Goal: Information Seeking & Learning: Find specific fact

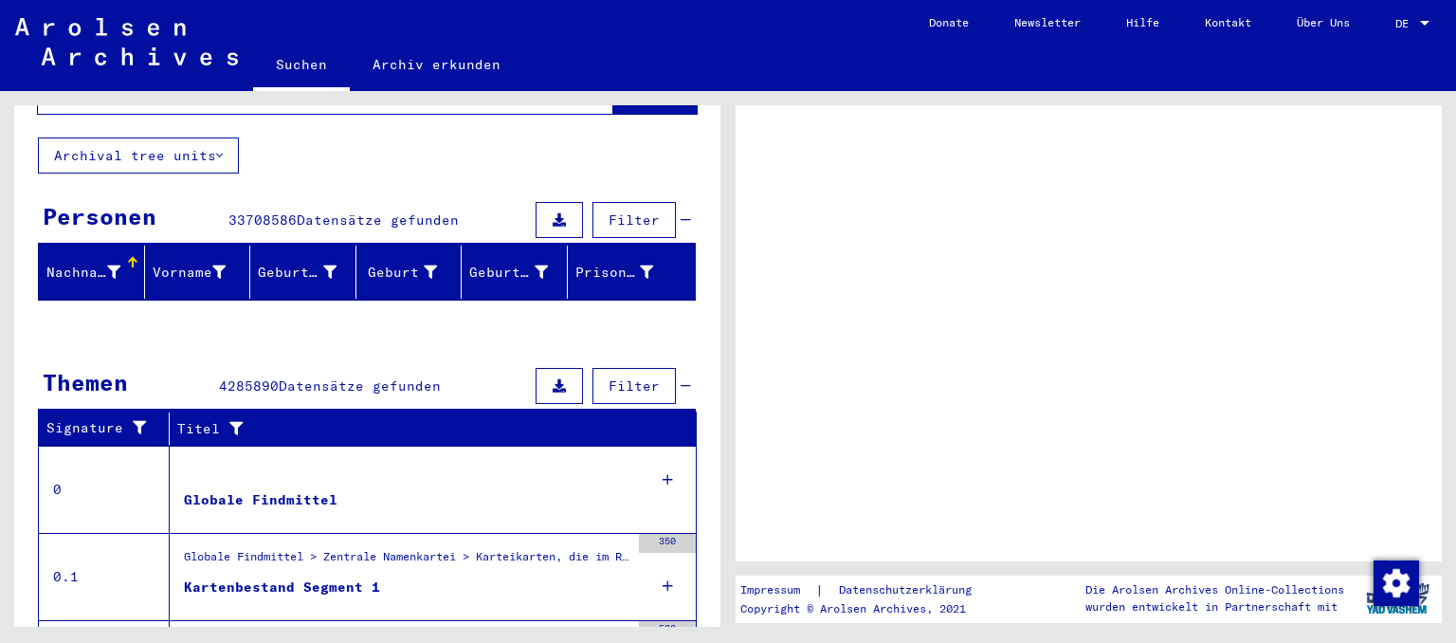
scroll to position [209, 0]
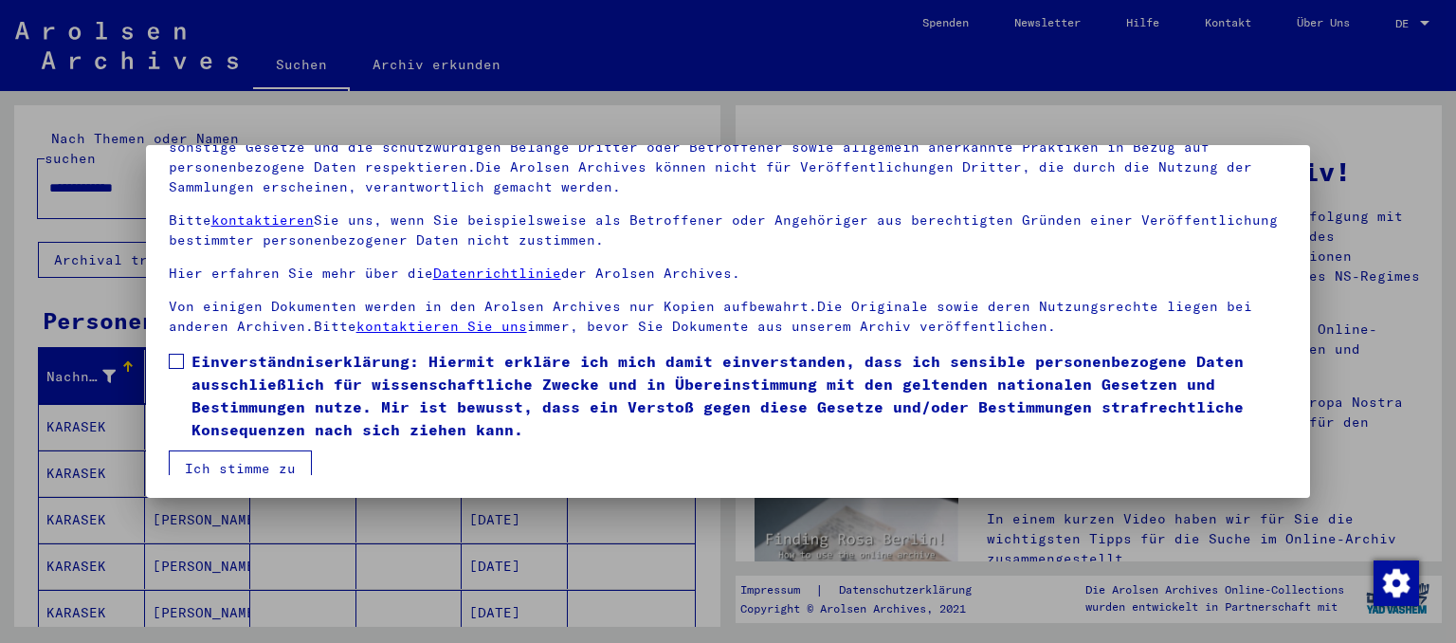
scroll to position [37, 0]
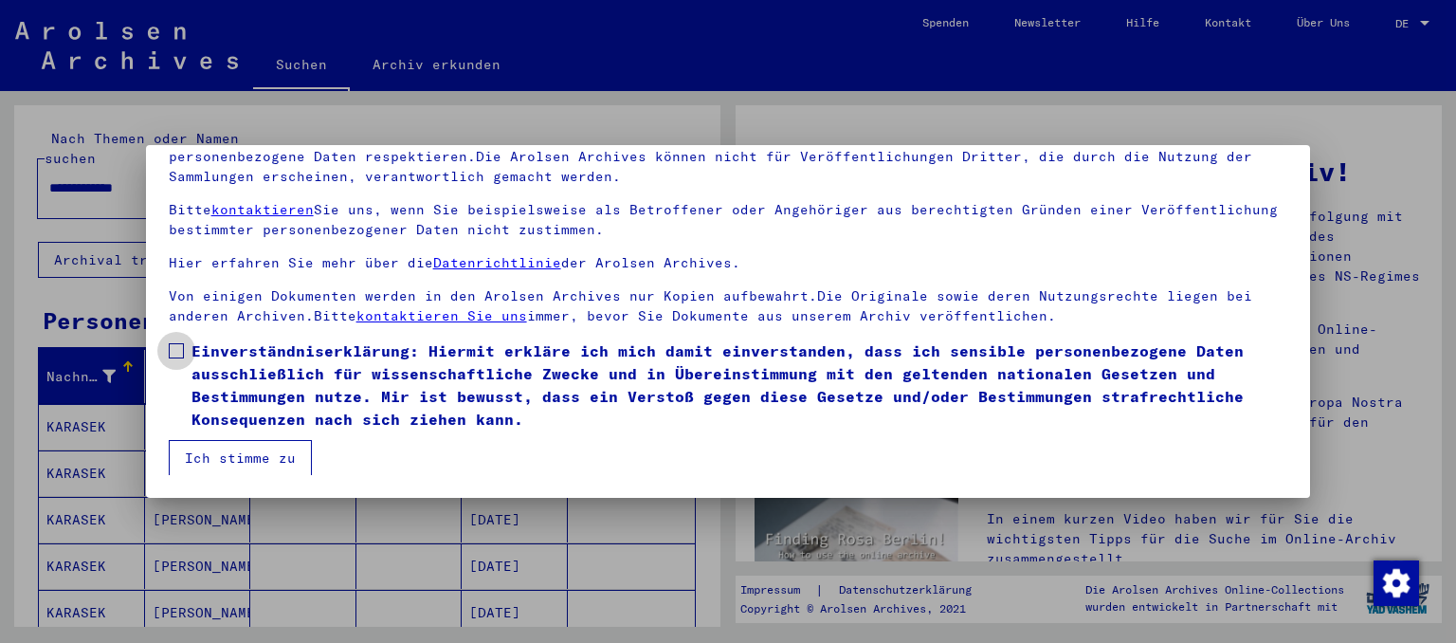
click at [174, 347] on span at bounding box center [176, 350] width 15 height 15
click at [250, 446] on button "Ich stimme zu" at bounding box center [240, 458] width 143 height 36
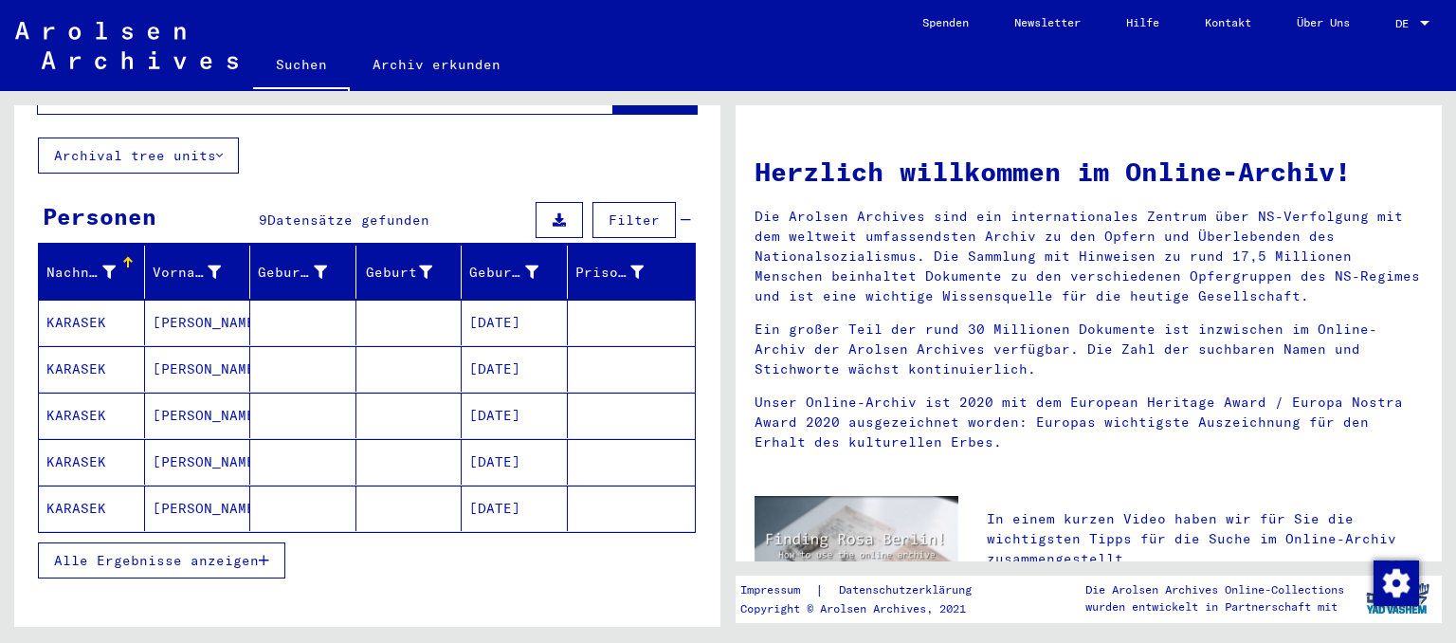
scroll to position [0, 0]
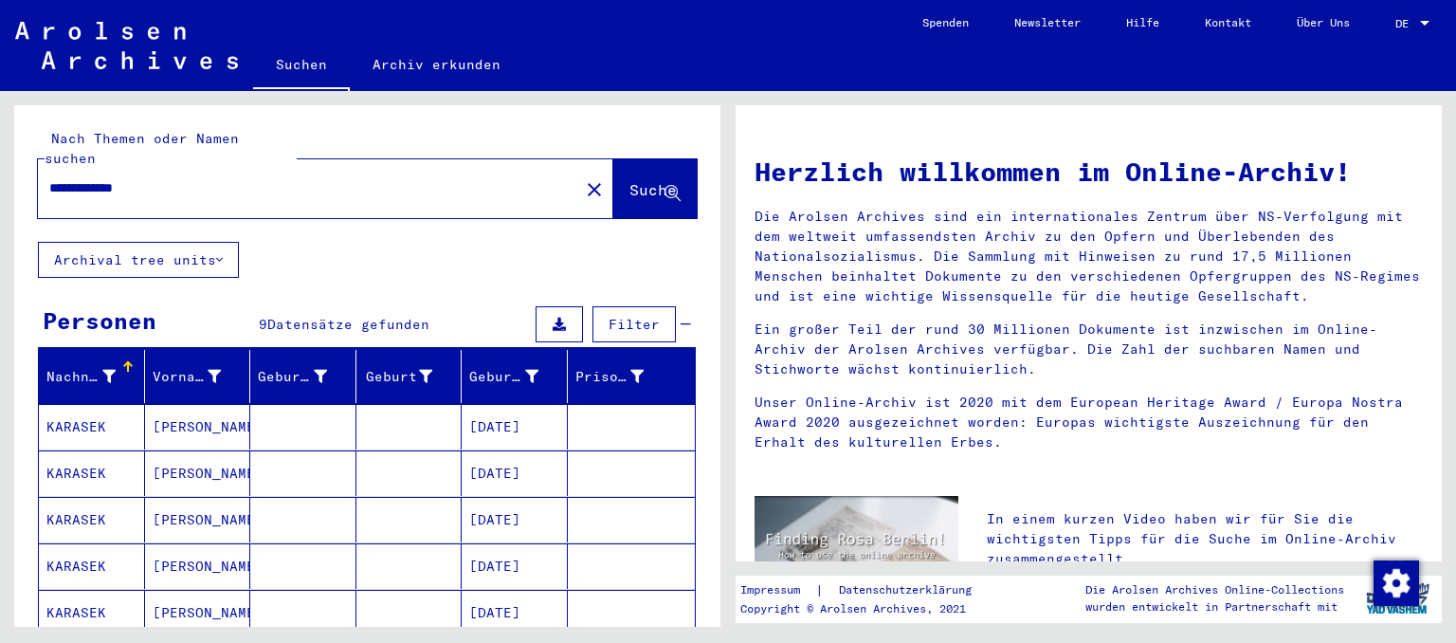
click at [293, 178] on input "**********" at bounding box center [302, 188] width 507 height 20
type input "*"
type input "**********"
click at [630, 180] on span "Suche" at bounding box center [653, 189] width 47 height 19
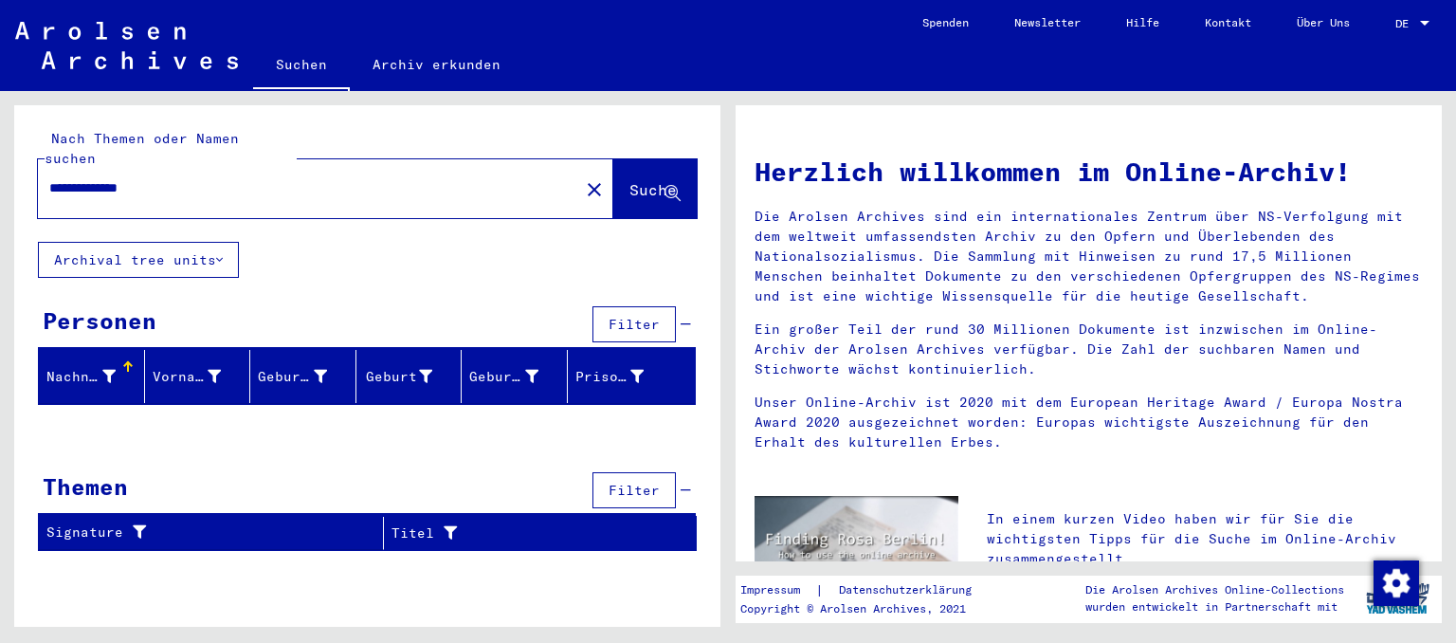
click at [198, 178] on input "**********" at bounding box center [302, 188] width 507 height 20
click at [226, 242] on button "Archival tree units" at bounding box center [138, 260] width 201 height 36
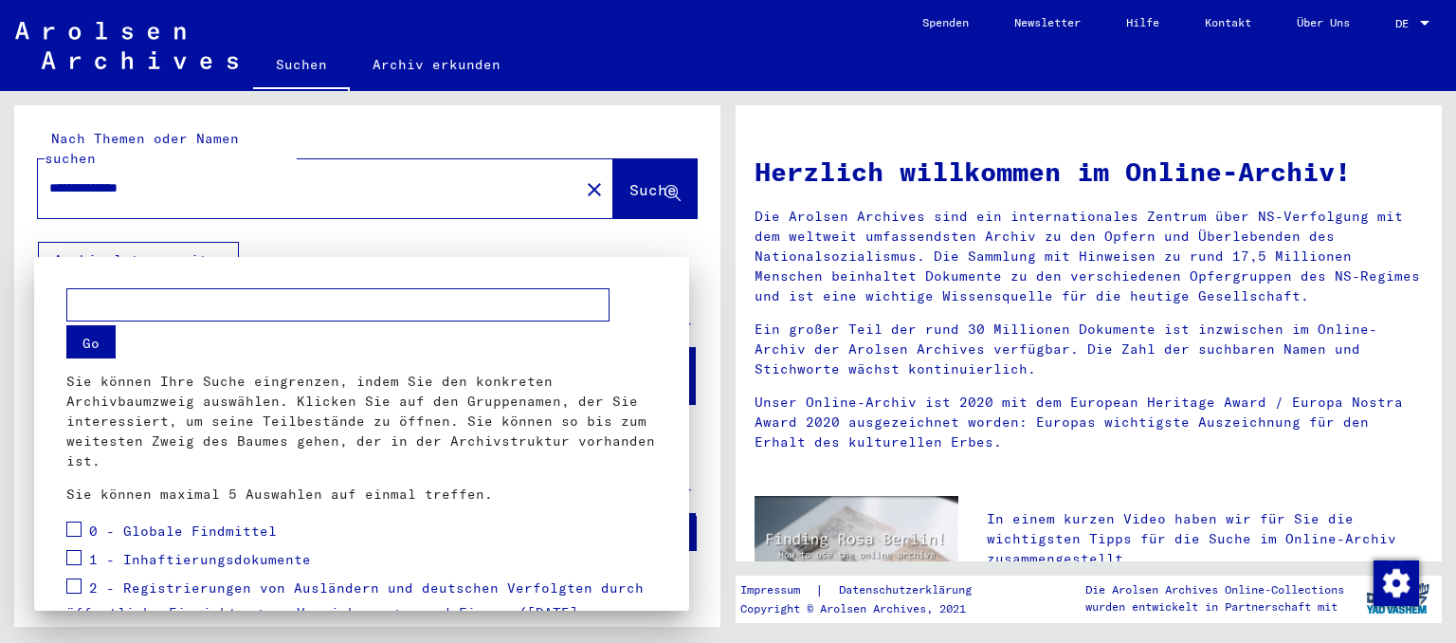
click at [203, 172] on div at bounding box center [728, 321] width 1456 height 643
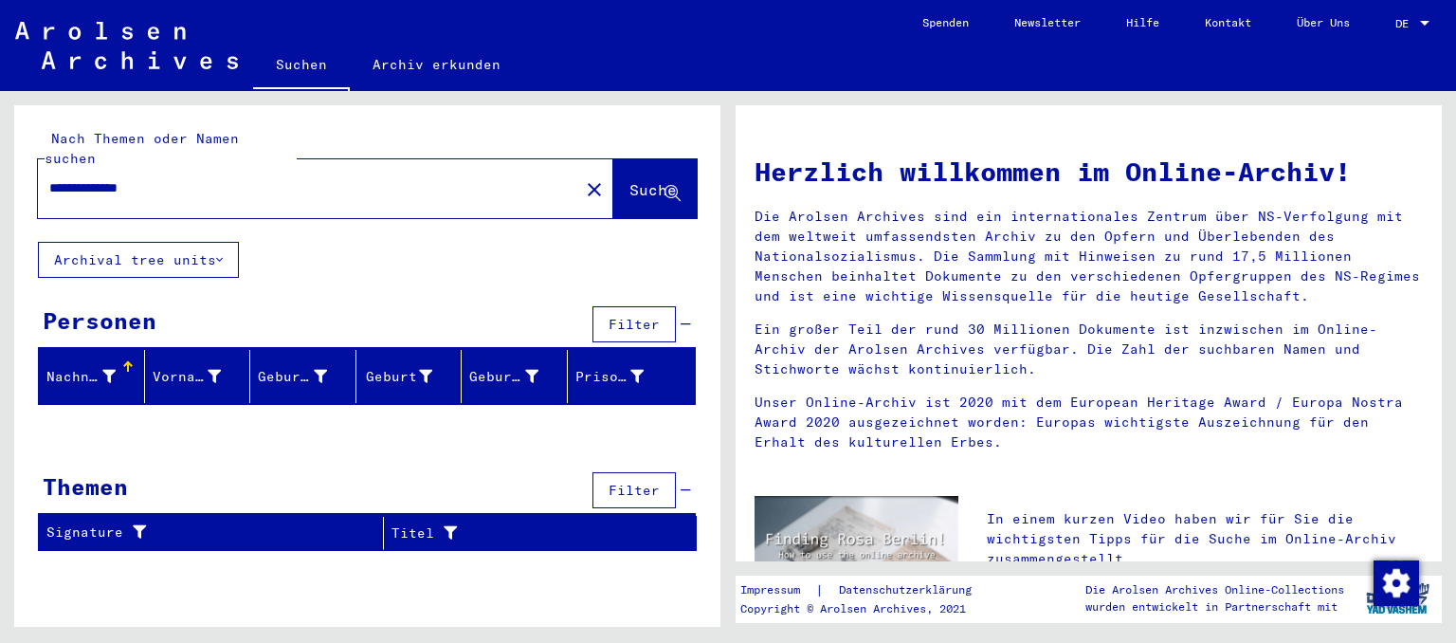
click at [183, 178] on input "**********" at bounding box center [302, 188] width 507 height 20
type input "*"
type input "**********"
click at [642, 180] on span "Suche" at bounding box center [653, 189] width 47 height 19
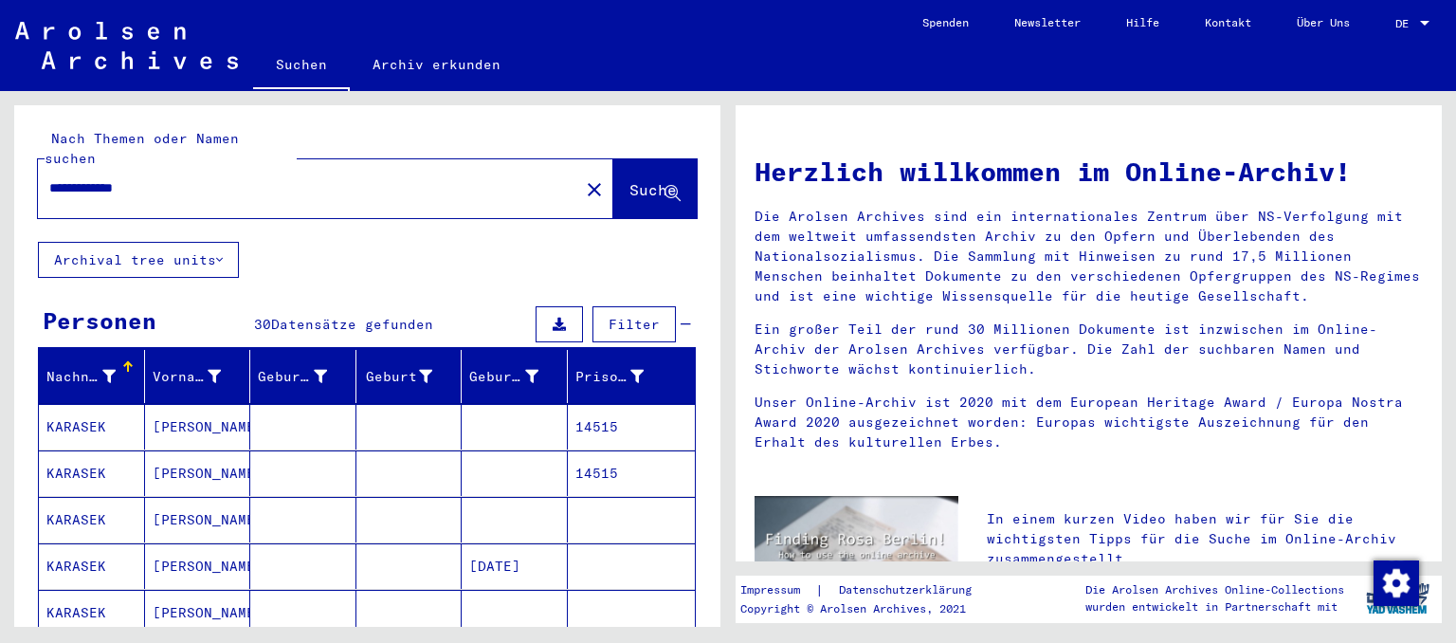
scroll to position [104, 0]
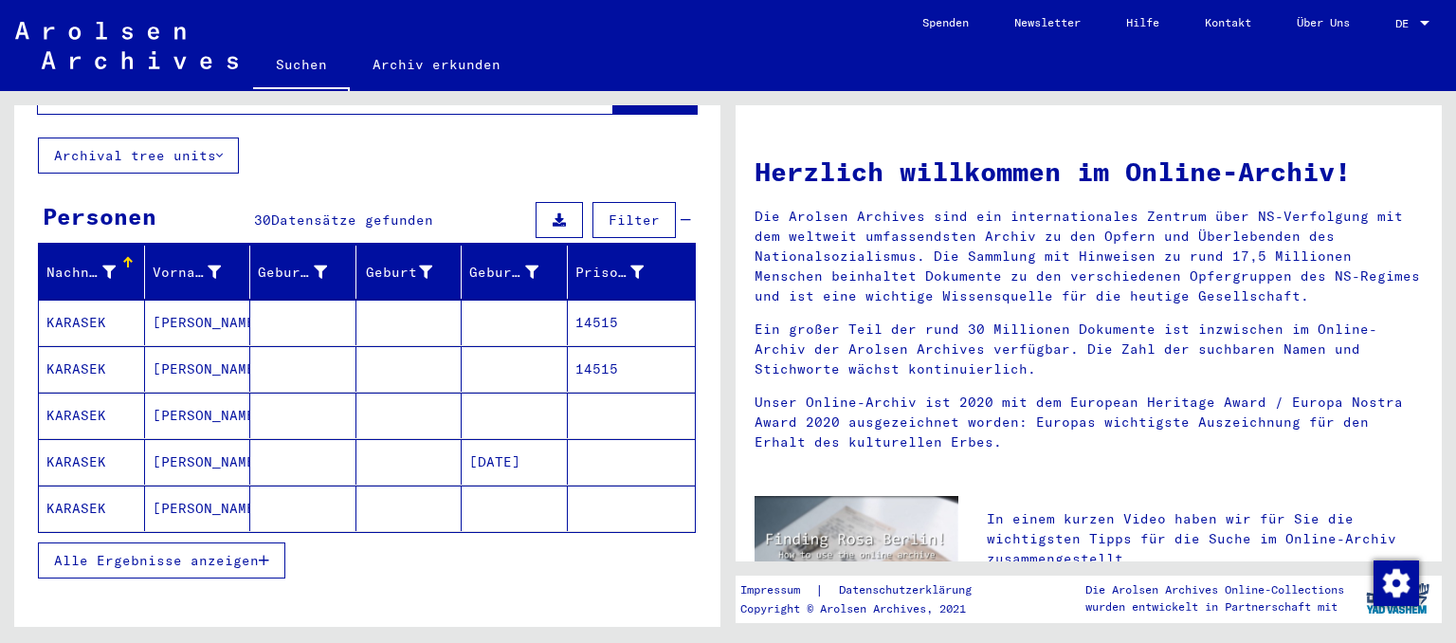
click at [98, 303] on mat-cell "KARASEK" at bounding box center [92, 323] width 106 height 46
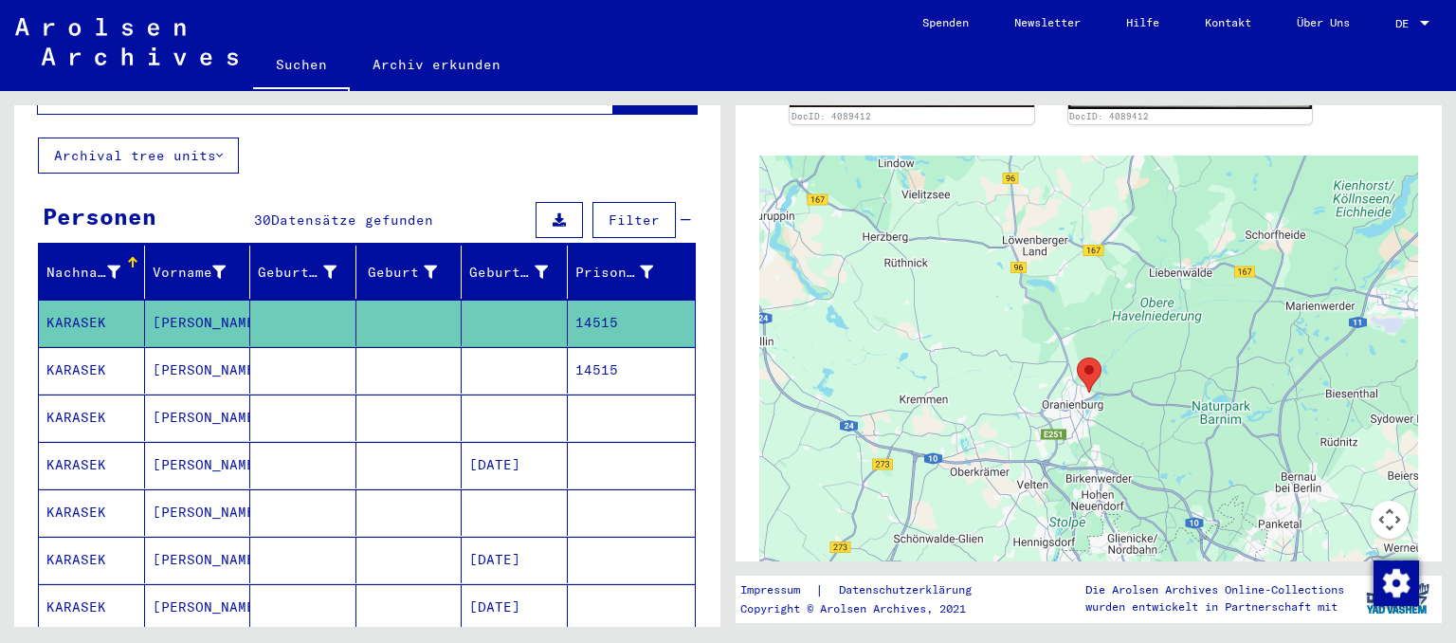
scroll to position [837, 0]
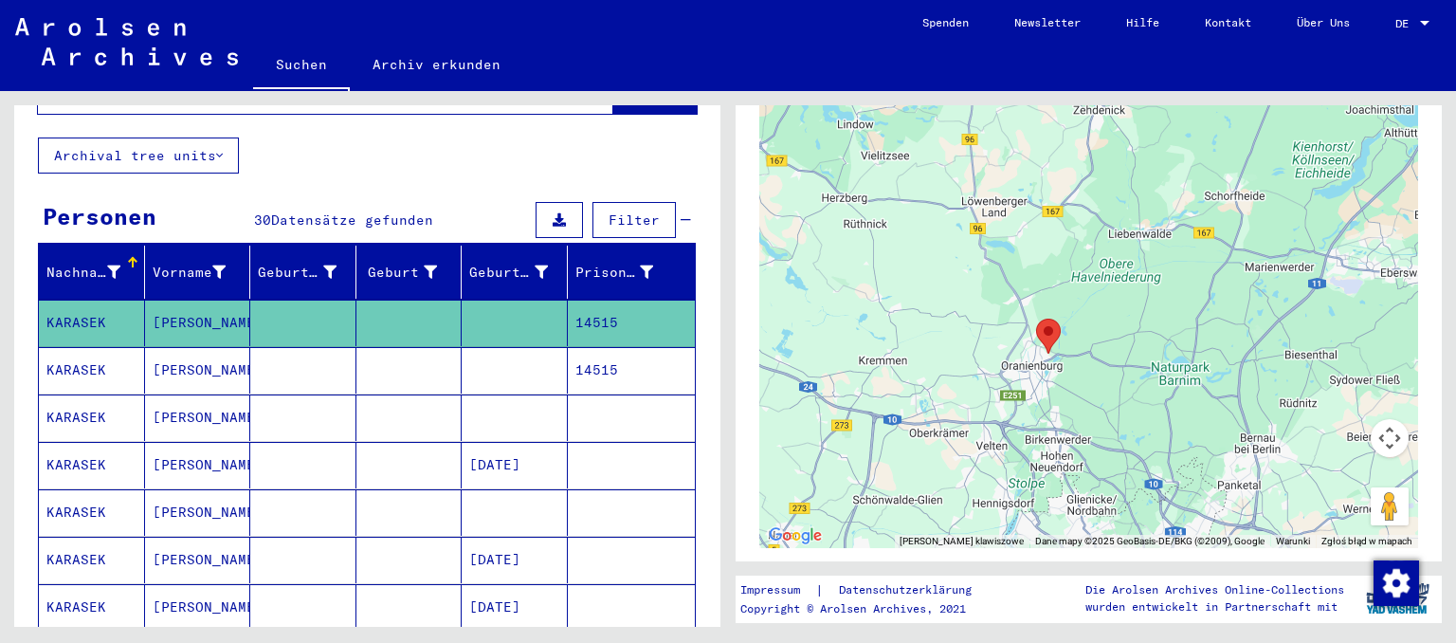
click at [179, 394] on mat-cell "[PERSON_NAME]" at bounding box center [198, 417] width 106 height 46
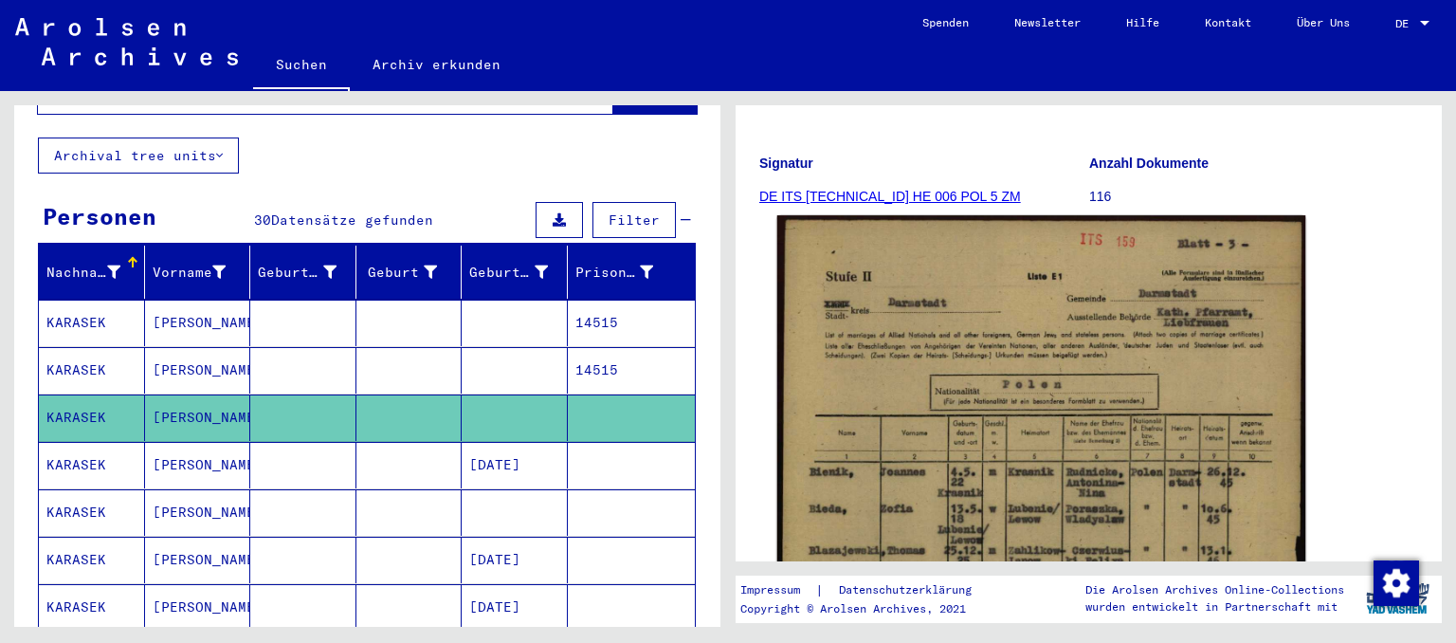
scroll to position [314, 0]
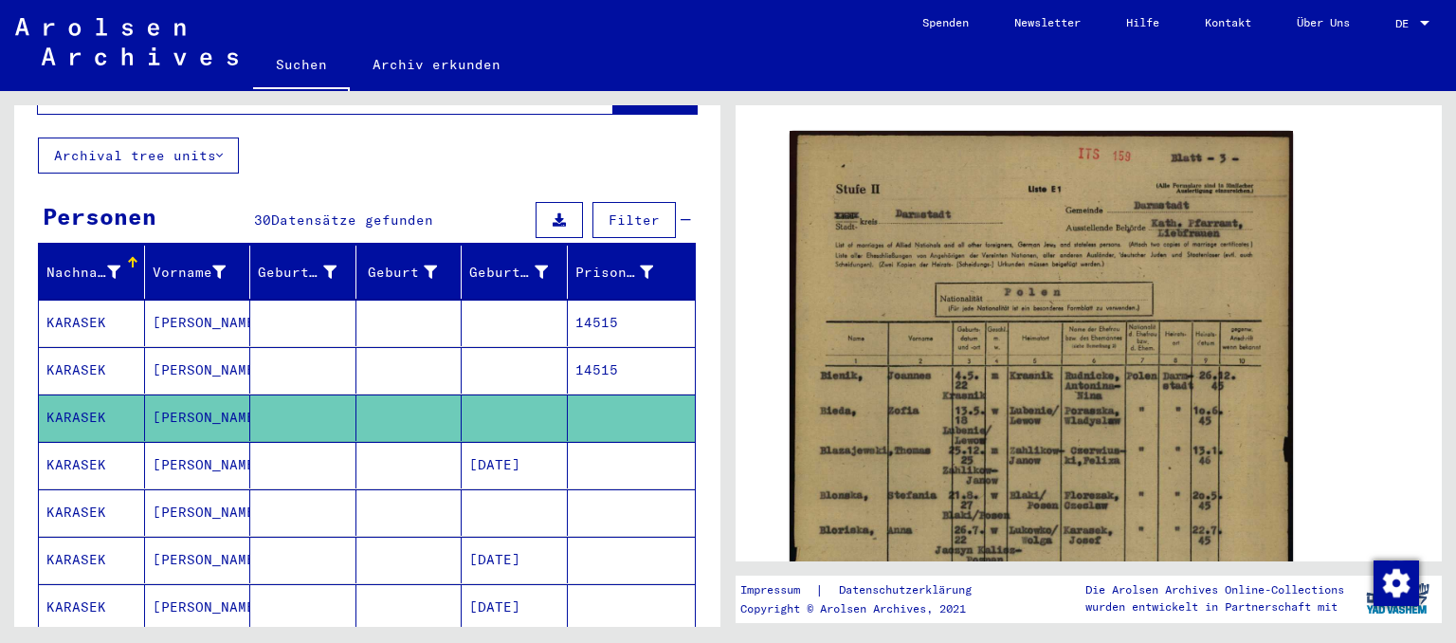
click at [1315, 440] on div "DocID: 70306523" at bounding box center [1089, 489] width 614 height 733
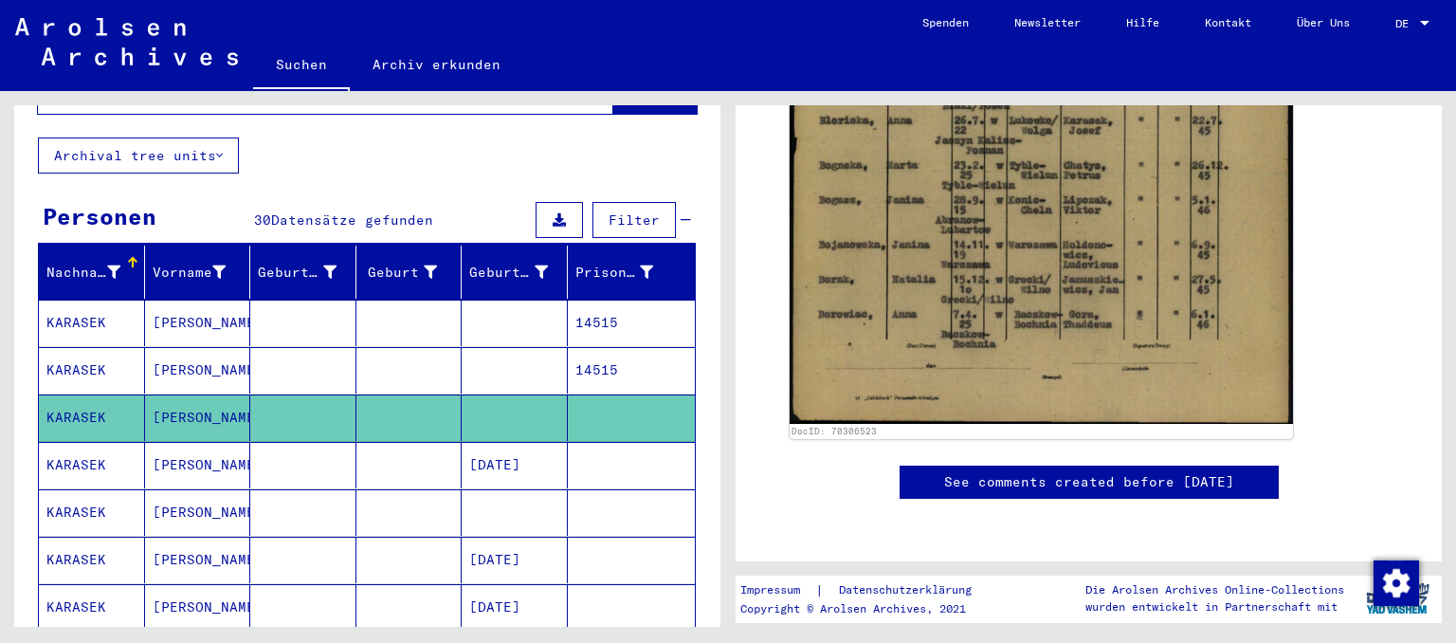
scroll to position [1324, 0]
click at [101, 442] on mat-cell "KARASEK" at bounding box center [92, 465] width 106 height 46
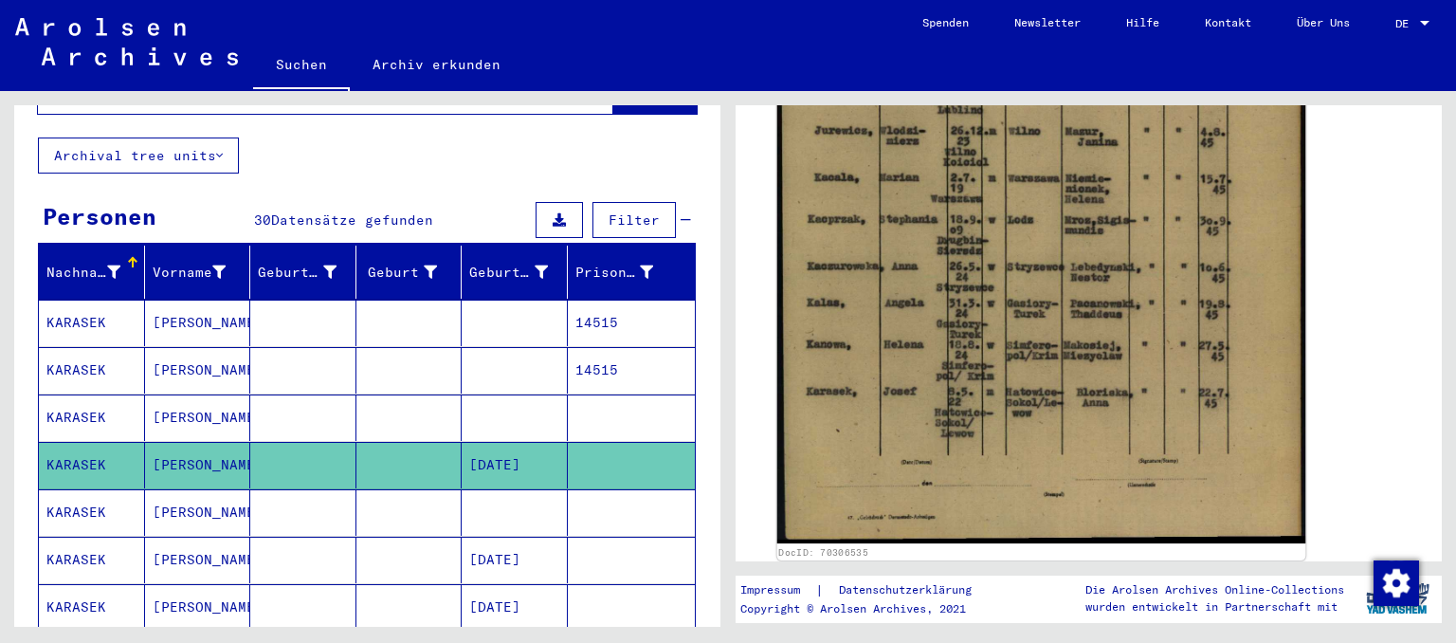
scroll to position [628, 0]
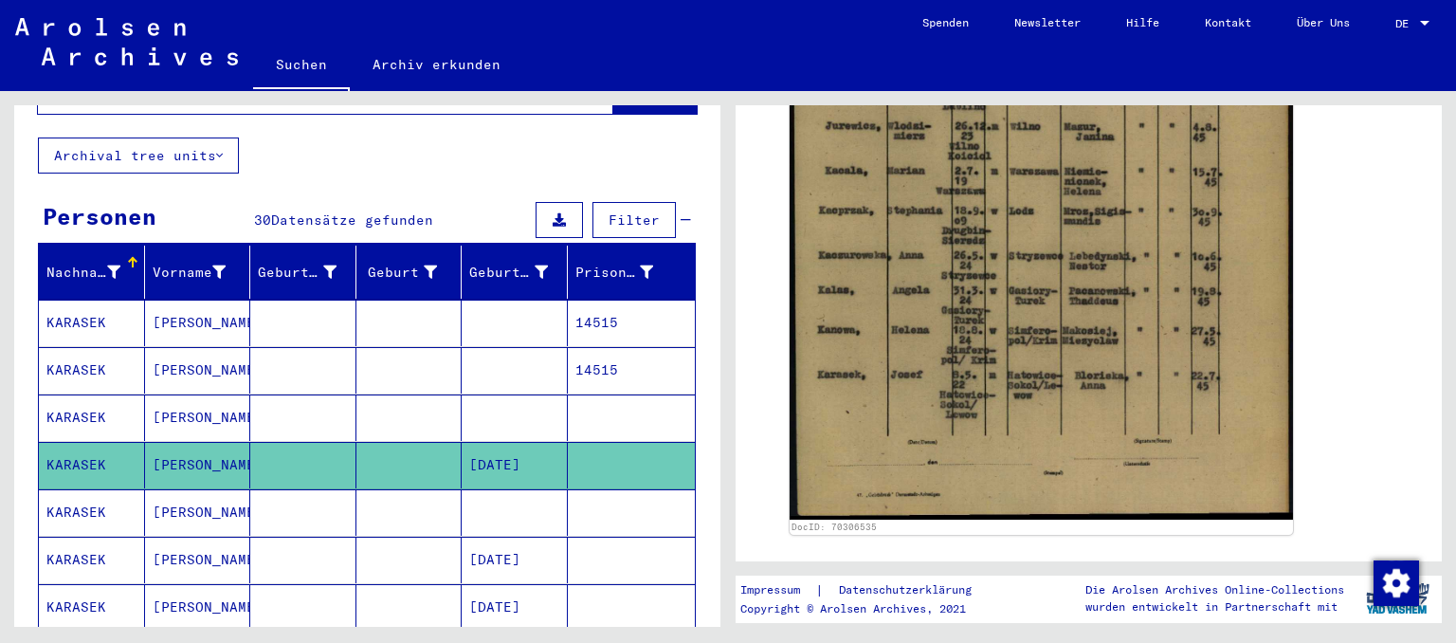
click at [167, 489] on mat-cell "[PERSON_NAME]" at bounding box center [198, 512] width 106 height 46
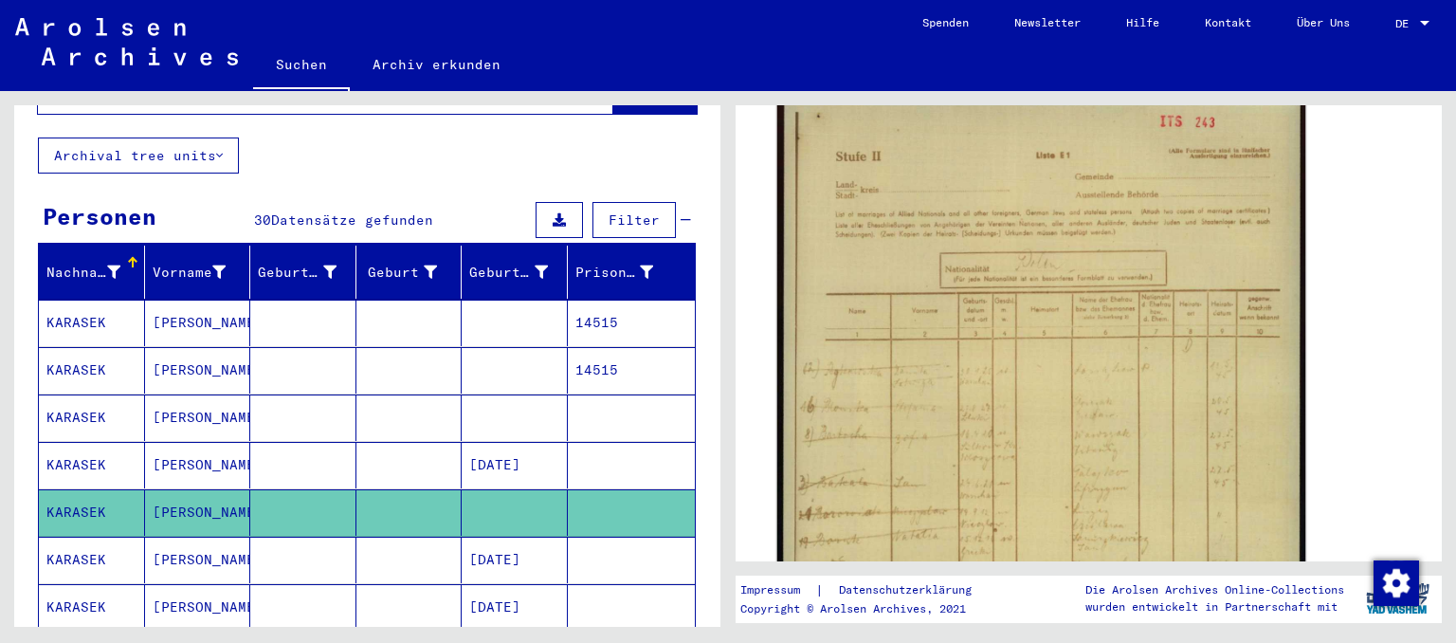
scroll to position [314, 0]
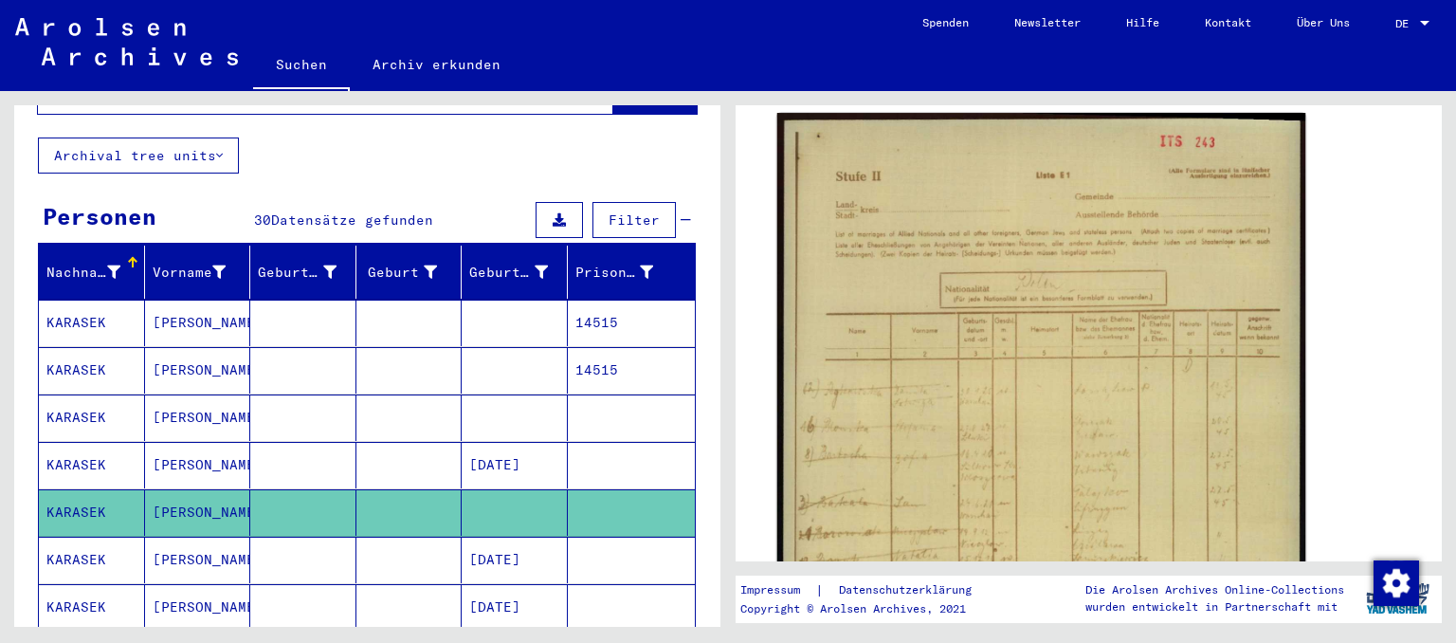
click at [1045, 393] on img at bounding box center [1042, 482] width 529 height 738
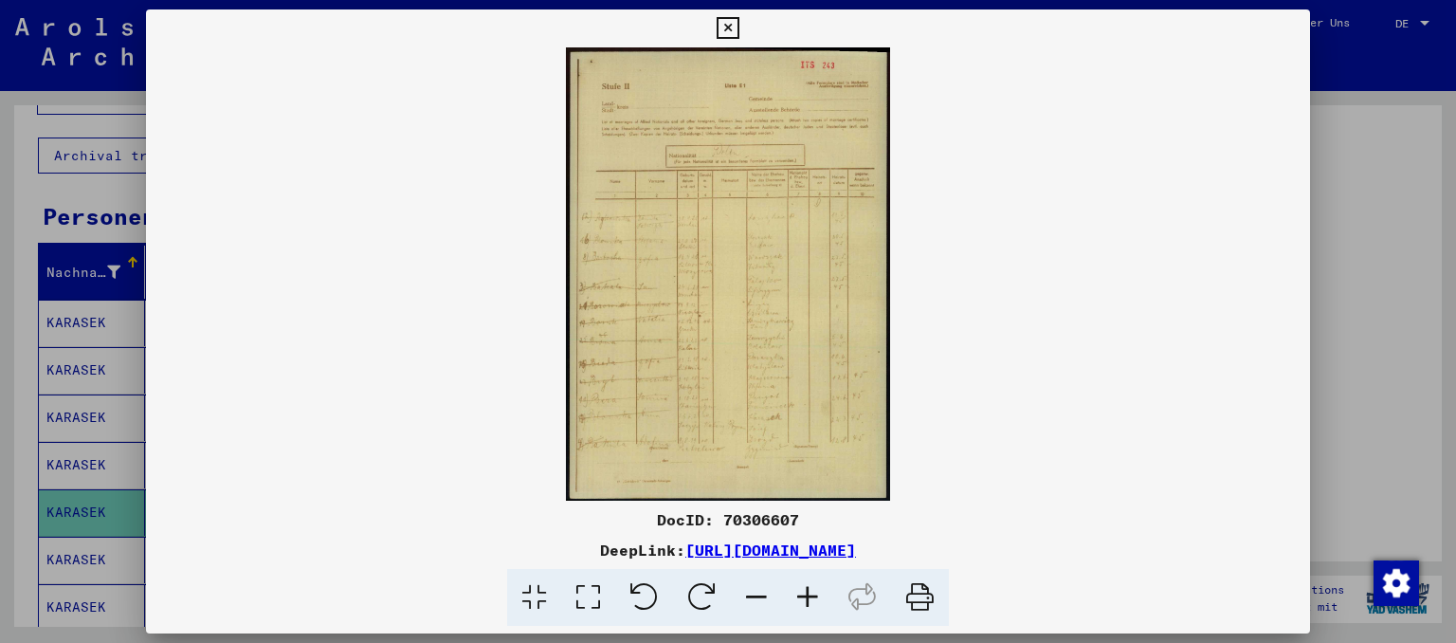
click at [814, 588] on icon at bounding box center [807, 598] width 51 height 58
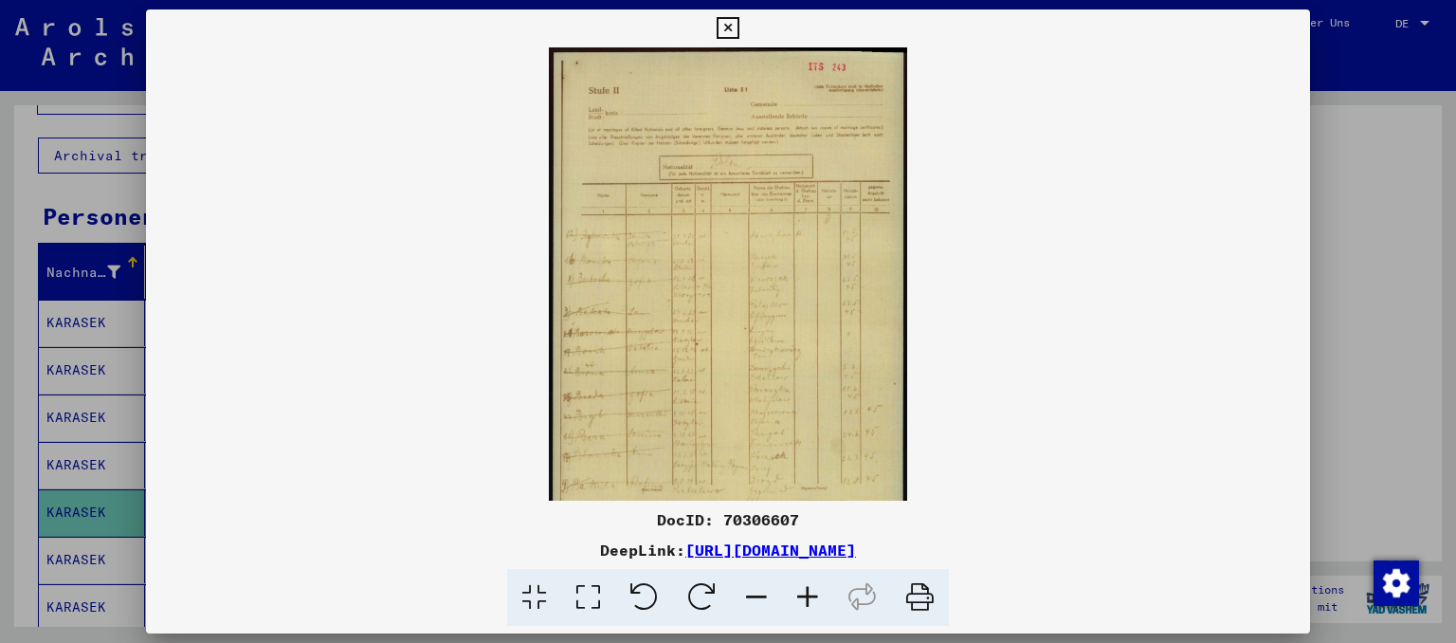
click at [814, 587] on icon at bounding box center [807, 598] width 51 height 58
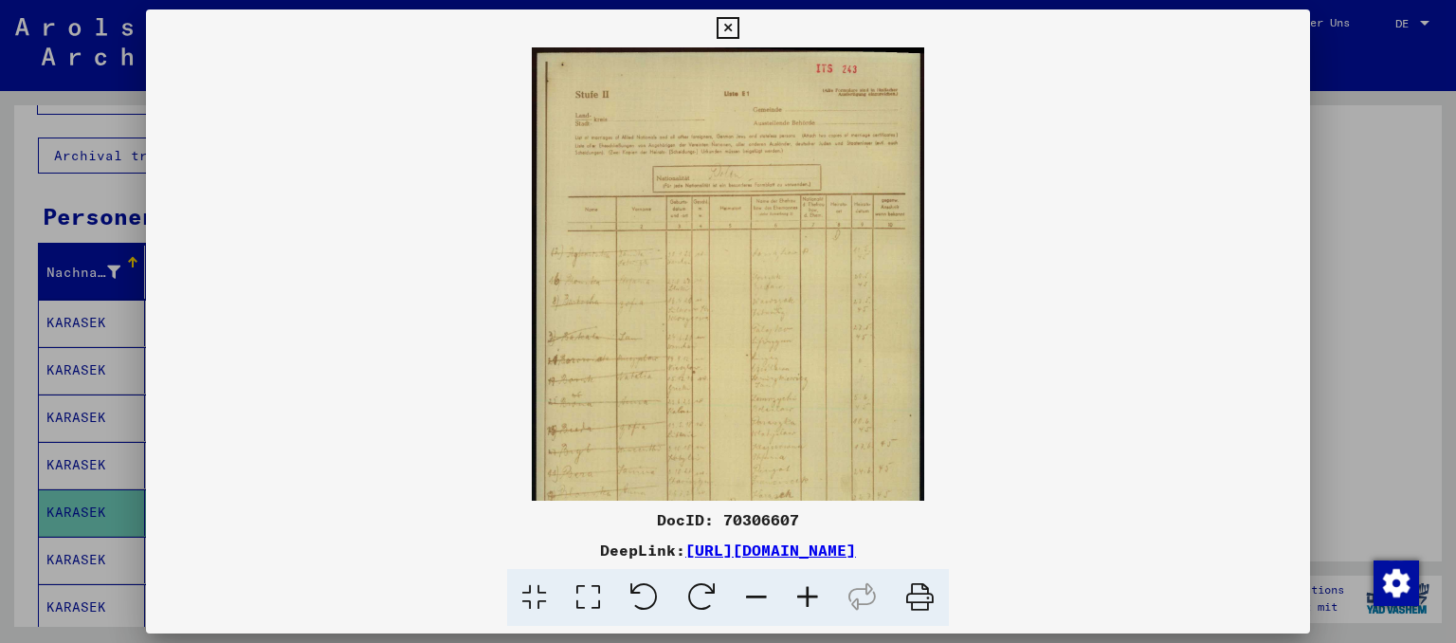
click at [814, 587] on icon at bounding box center [807, 598] width 51 height 58
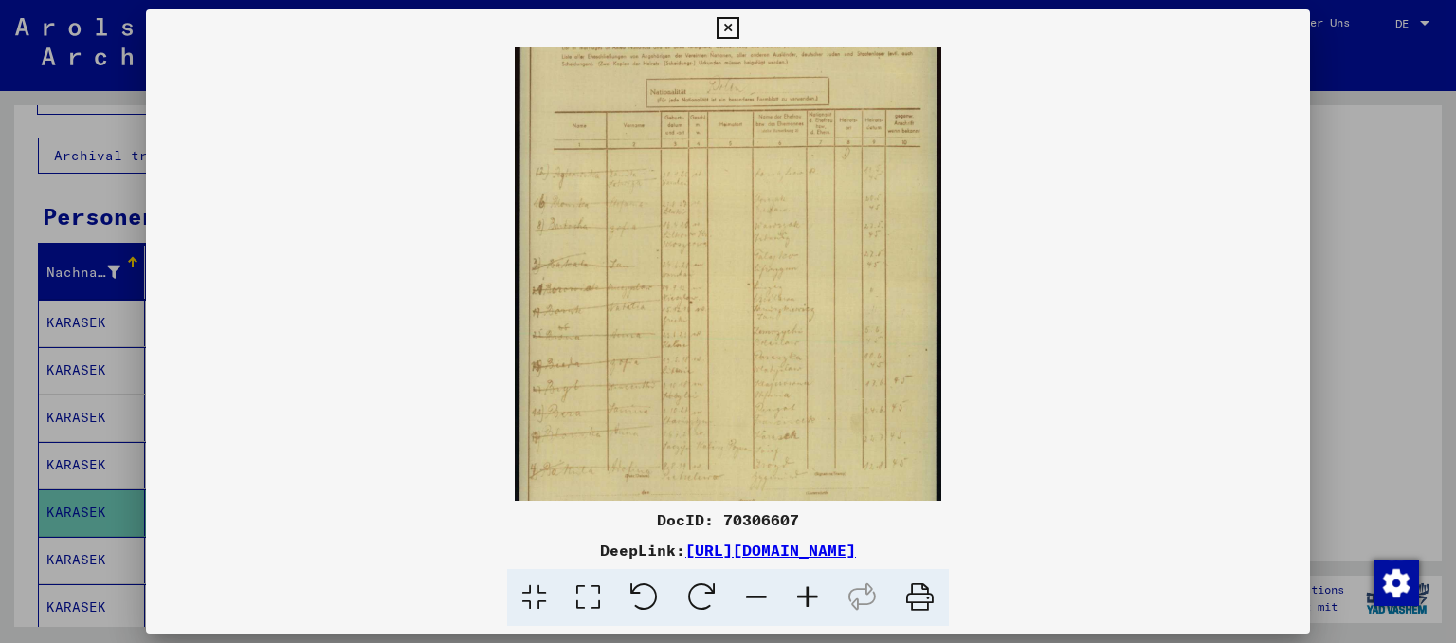
drag, startPoint x: 710, startPoint y: 362, endPoint x: 740, endPoint y: 252, distance: 113.9
click at [738, 254] on img at bounding box center [728, 247] width 427 height 595
click at [807, 598] on icon at bounding box center [807, 598] width 51 height 58
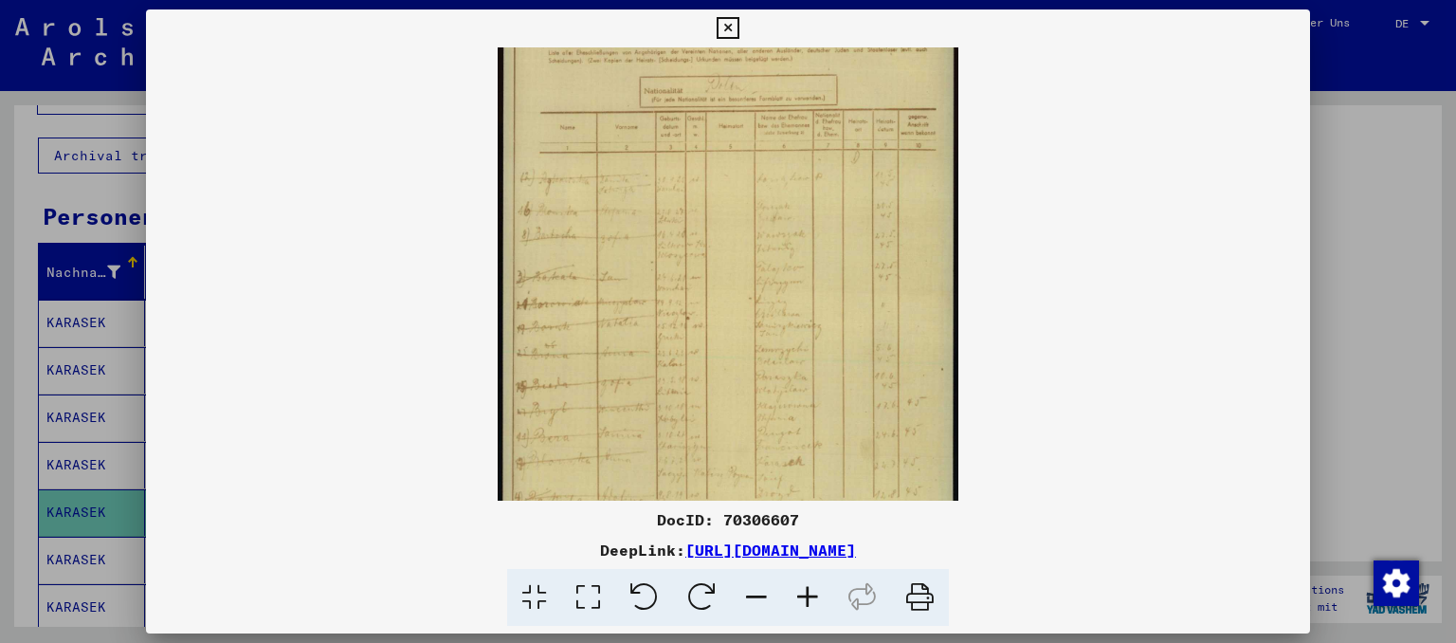
click at [821, 592] on icon at bounding box center [807, 598] width 51 height 58
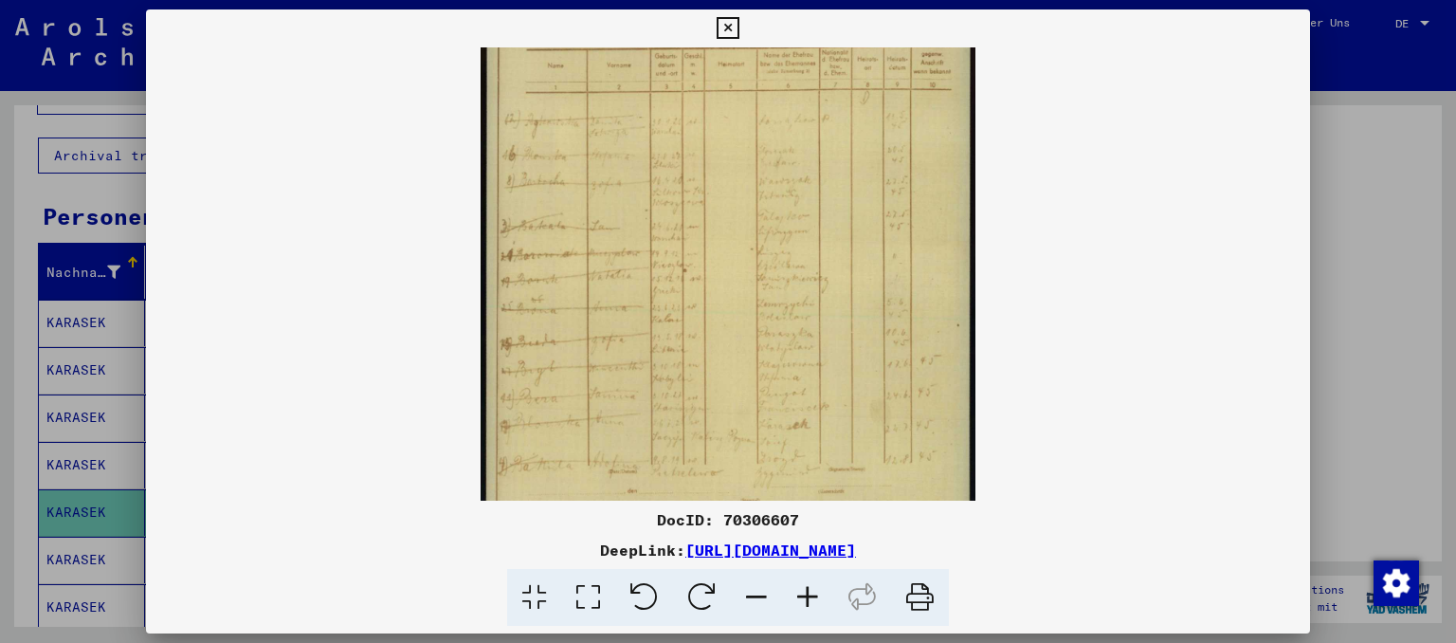
drag, startPoint x: 896, startPoint y: 425, endPoint x: 912, endPoint y: 332, distance: 94.3
click at [912, 334] on img at bounding box center [728, 207] width 494 height 690
click at [739, 25] on icon at bounding box center [728, 28] width 22 height 23
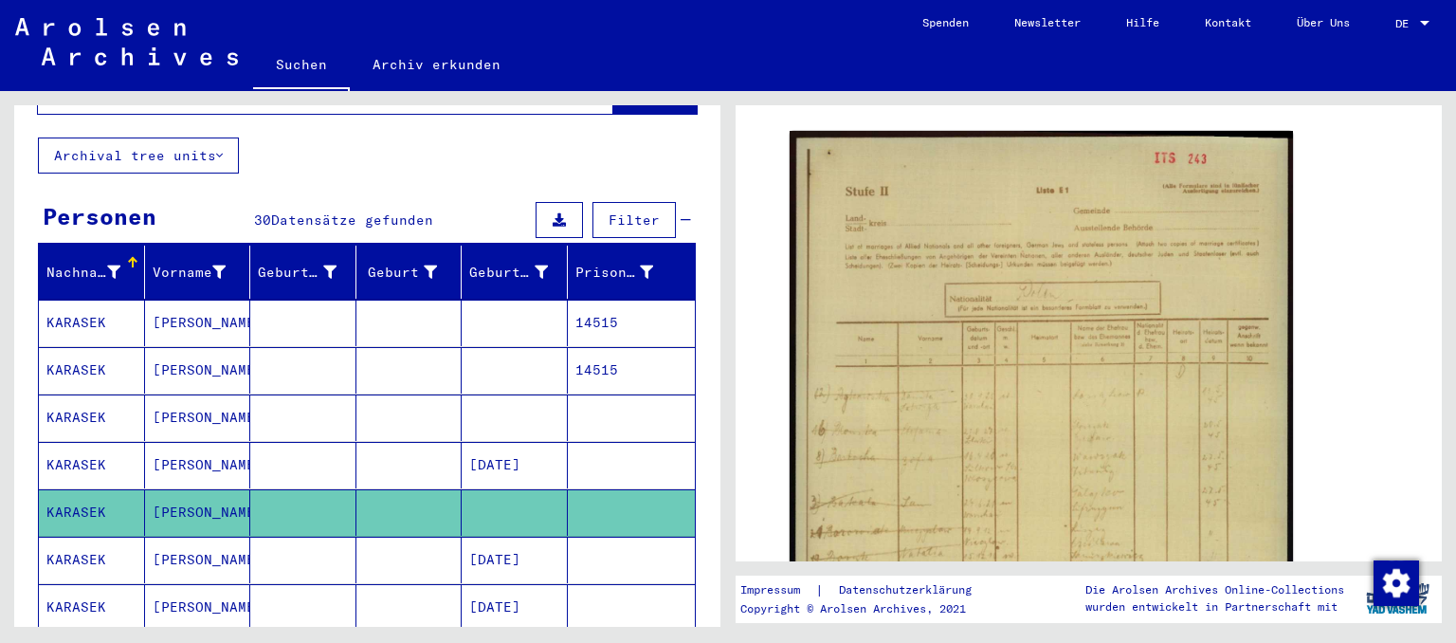
click at [173, 537] on mat-cell "[PERSON_NAME]" at bounding box center [198, 560] width 106 height 46
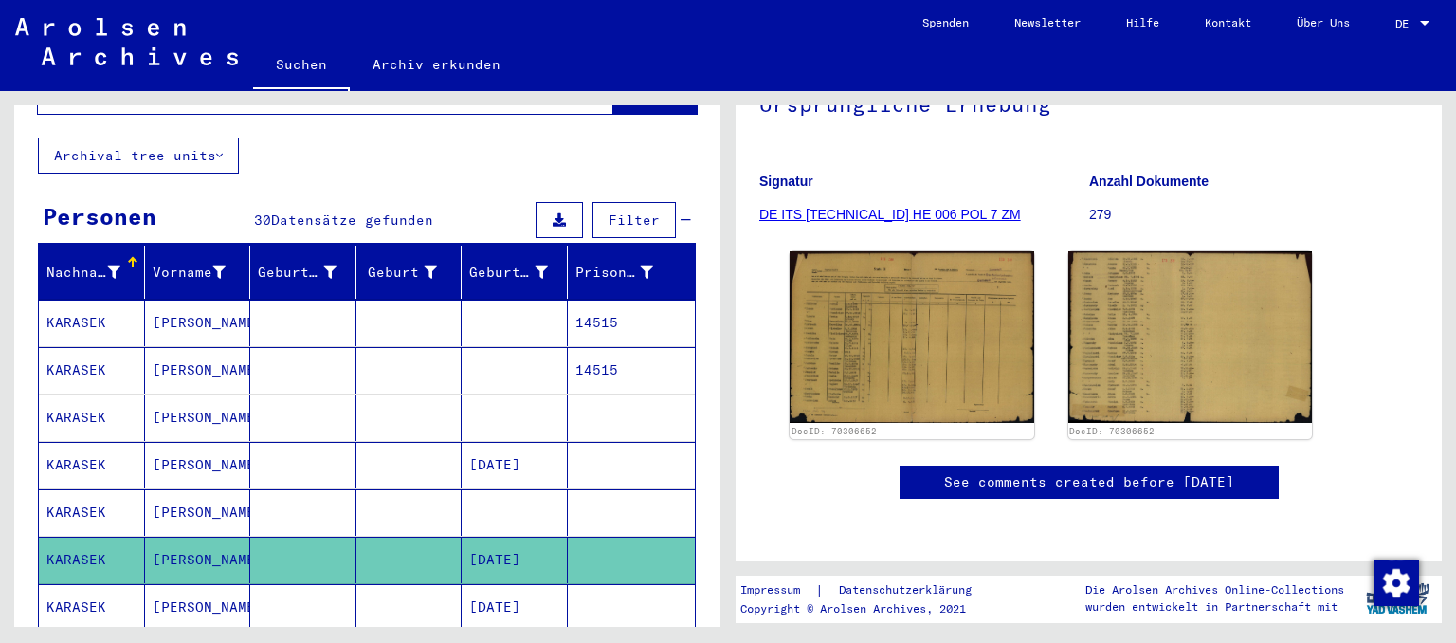
scroll to position [209, 0]
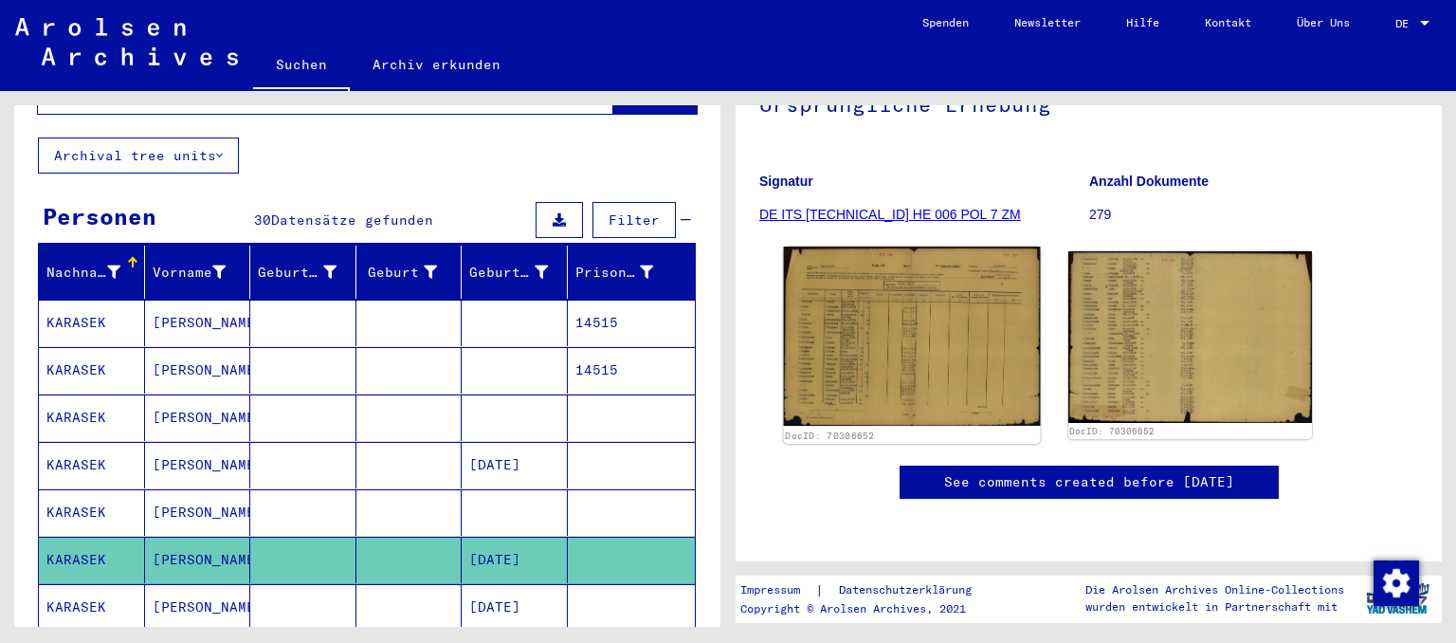
click at [938, 328] on img at bounding box center [912, 336] width 256 height 179
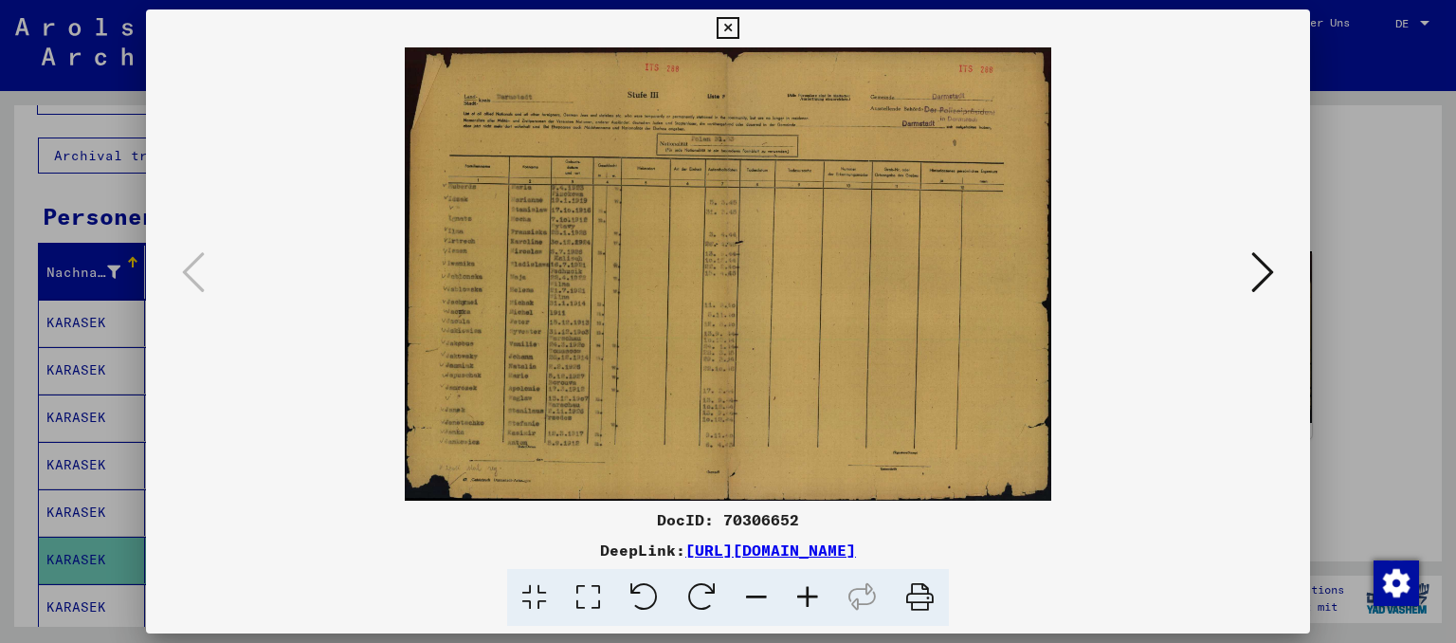
click at [814, 590] on icon at bounding box center [807, 598] width 51 height 58
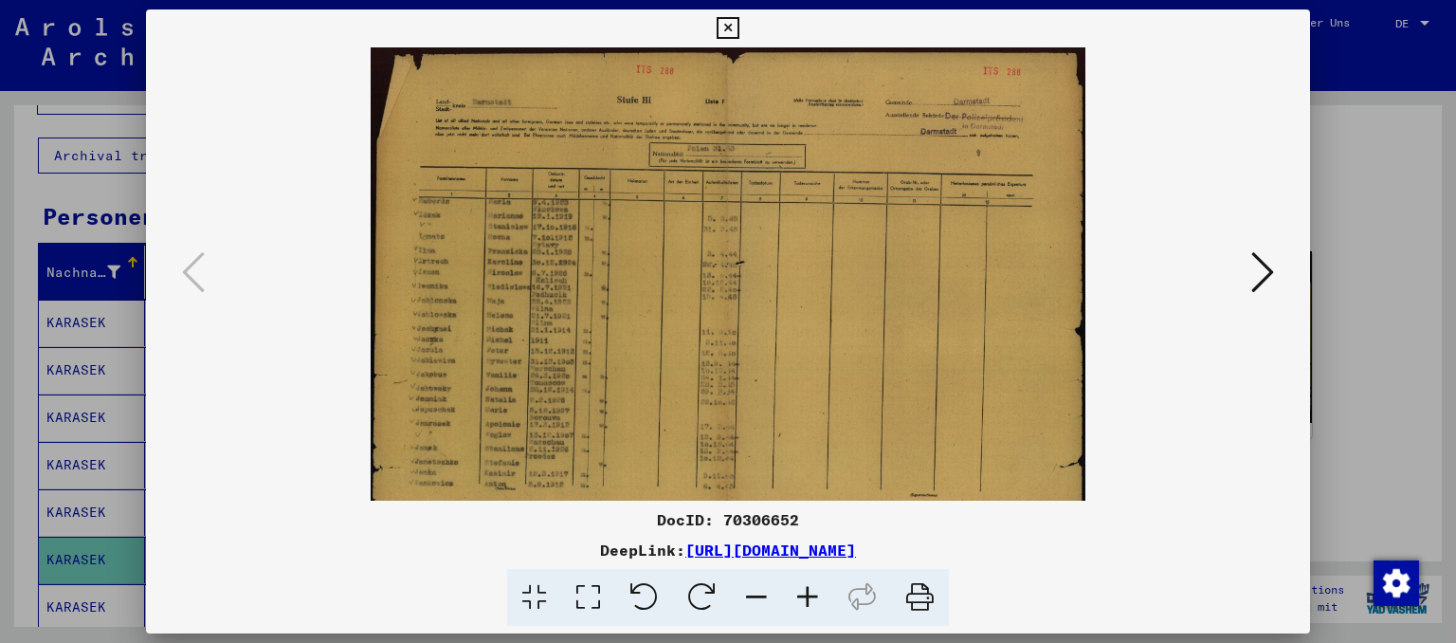
click at [817, 590] on icon at bounding box center [807, 598] width 51 height 58
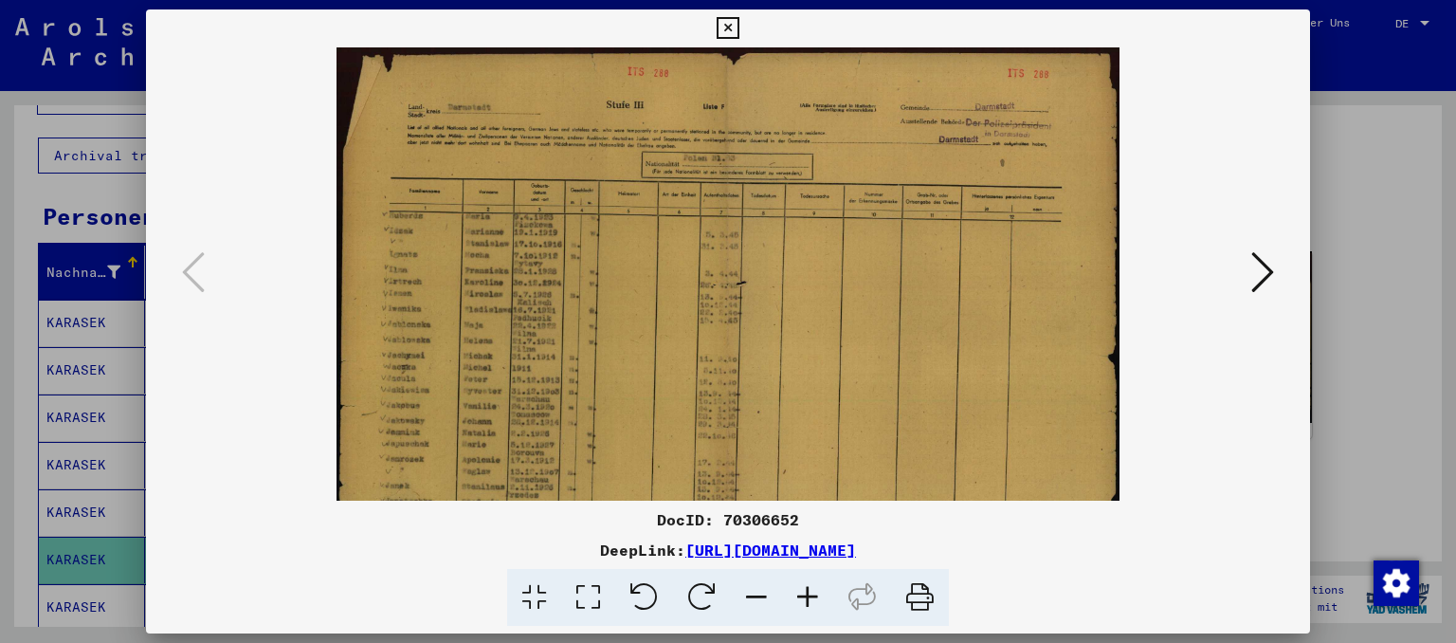
click at [817, 590] on icon at bounding box center [807, 598] width 51 height 58
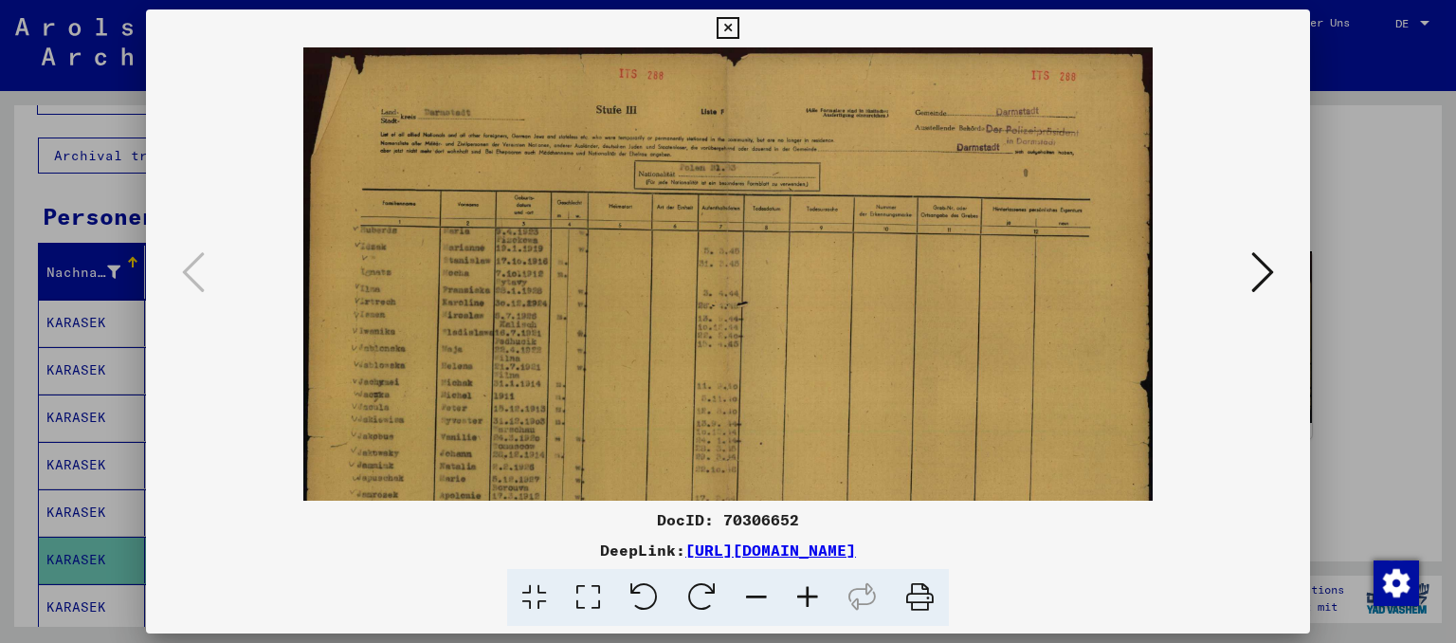
click at [817, 590] on icon at bounding box center [807, 598] width 51 height 58
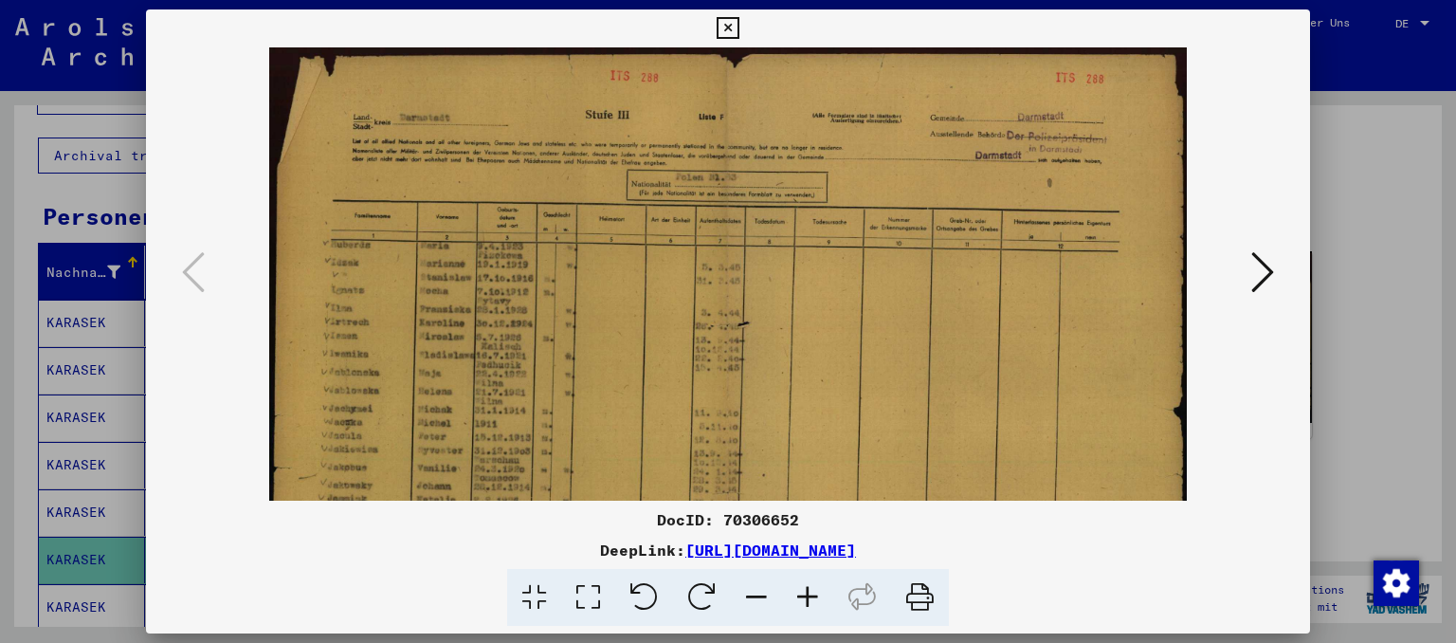
click at [817, 590] on icon at bounding box center [807, 598] width 51 height 58
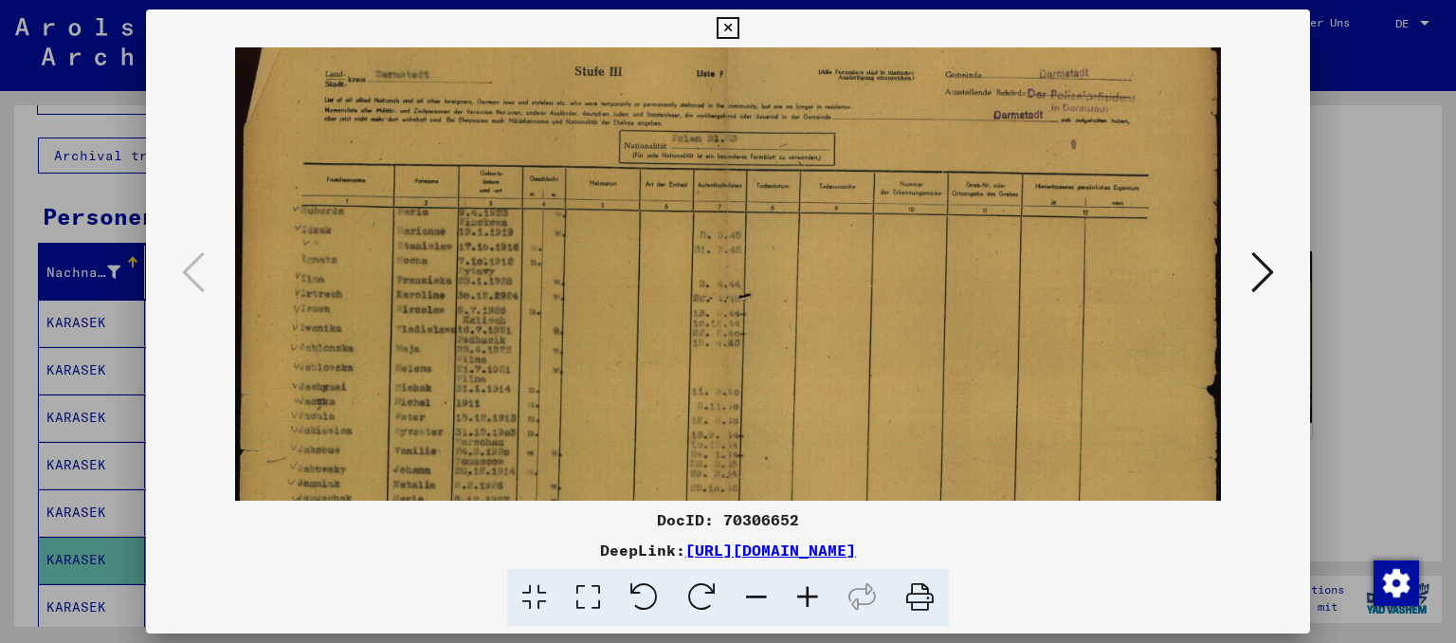
drag, startPoint x: 404, startPoint y: 370, endPoint x: 417, endPoint y: 355, distance: 20.2
click at [417, 355] on img at bounding box center [727, 344] width 985 height 690
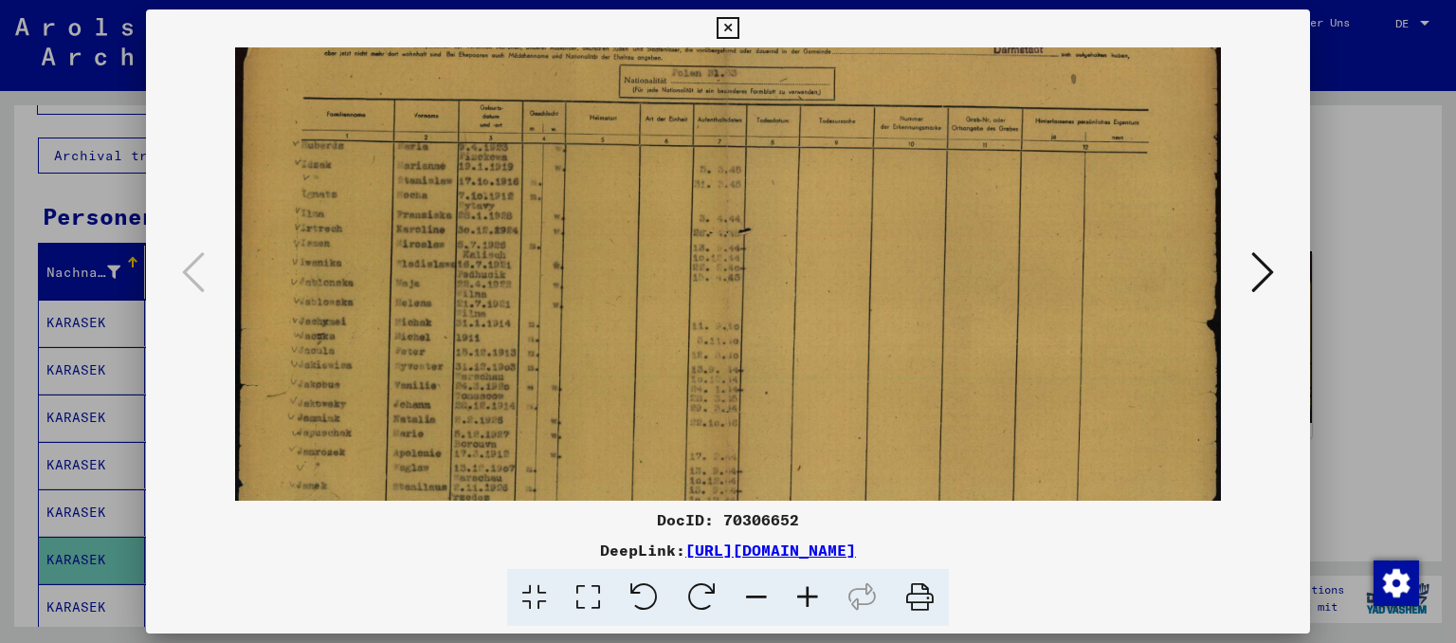
drag, startPoint x: 403, startPoint y: 427, endPoint x: 439, endPoint y: 358, distance: 77.2
click at [439, 358] on img at bounding box center [727, 279] width 985 height 690
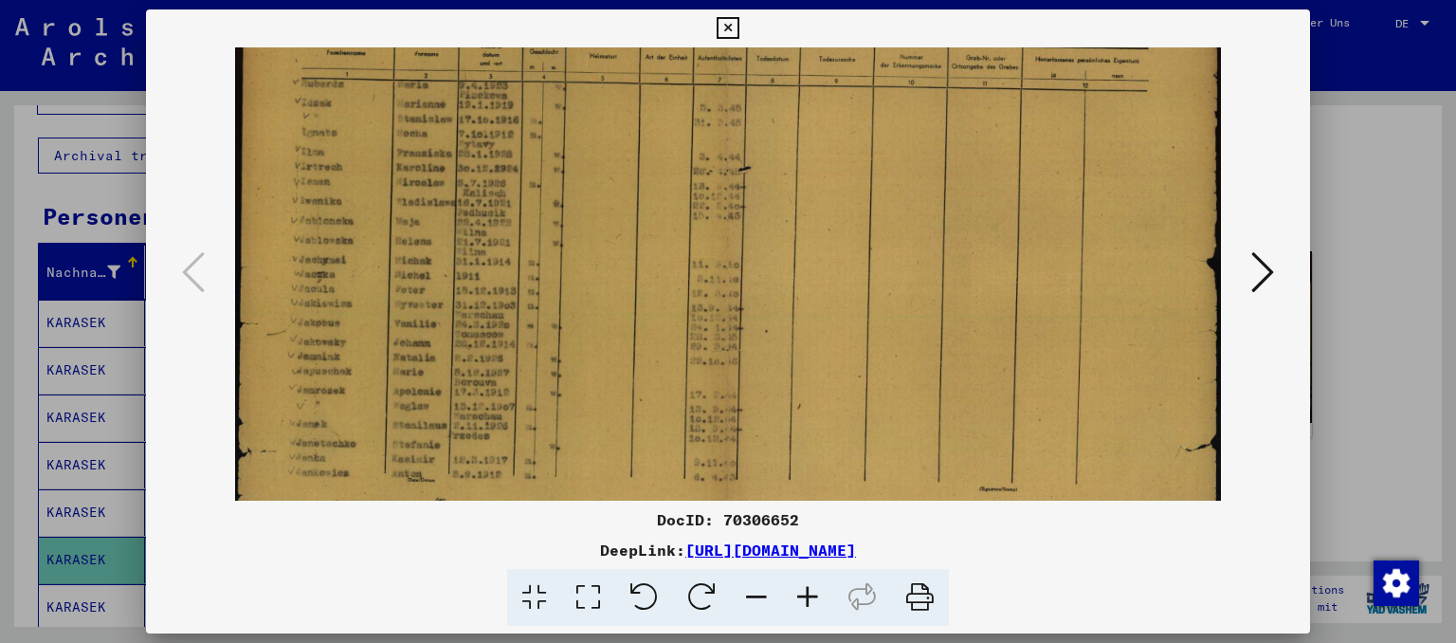
drag, startPoint x: 442, startPoint y: 427, endPoint x: 478, endPoint y: 355, distance: 80.6
click at [478, 355] on img at bounding box center [727, 217] width 985 height 690
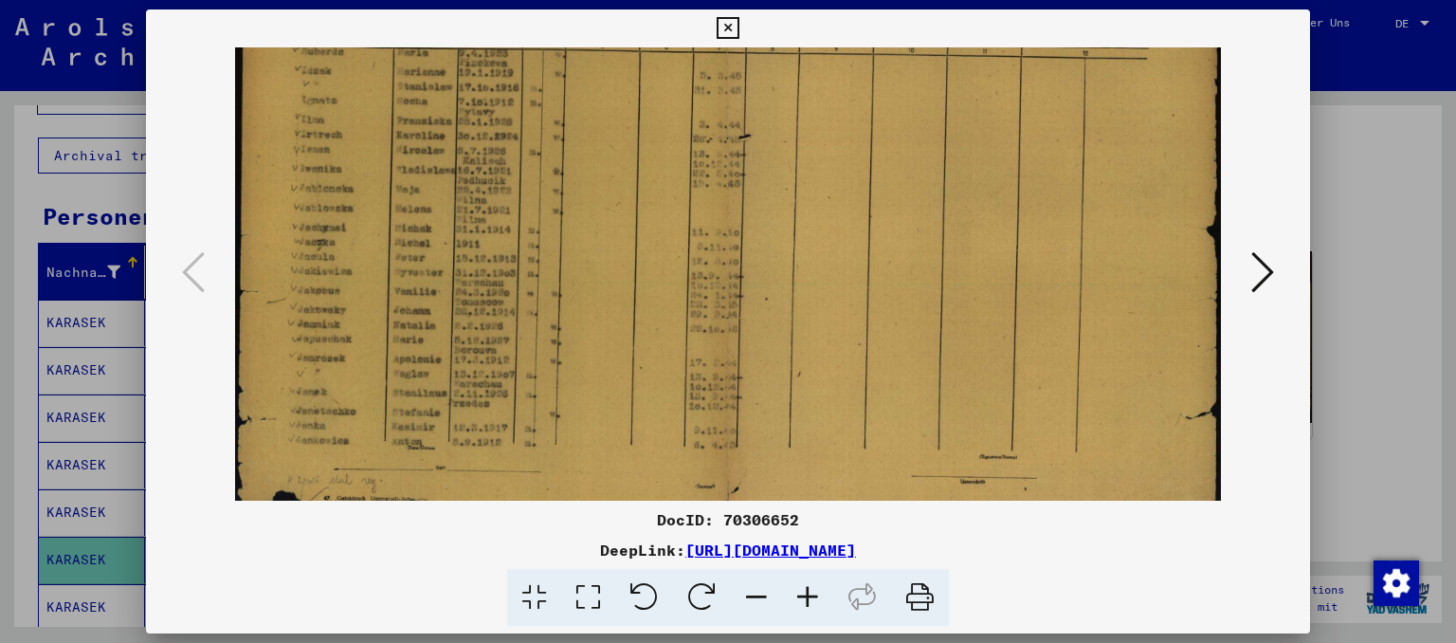
click at [1263, 280] on icon at bounding box center [1263, 272] width 23 height 46
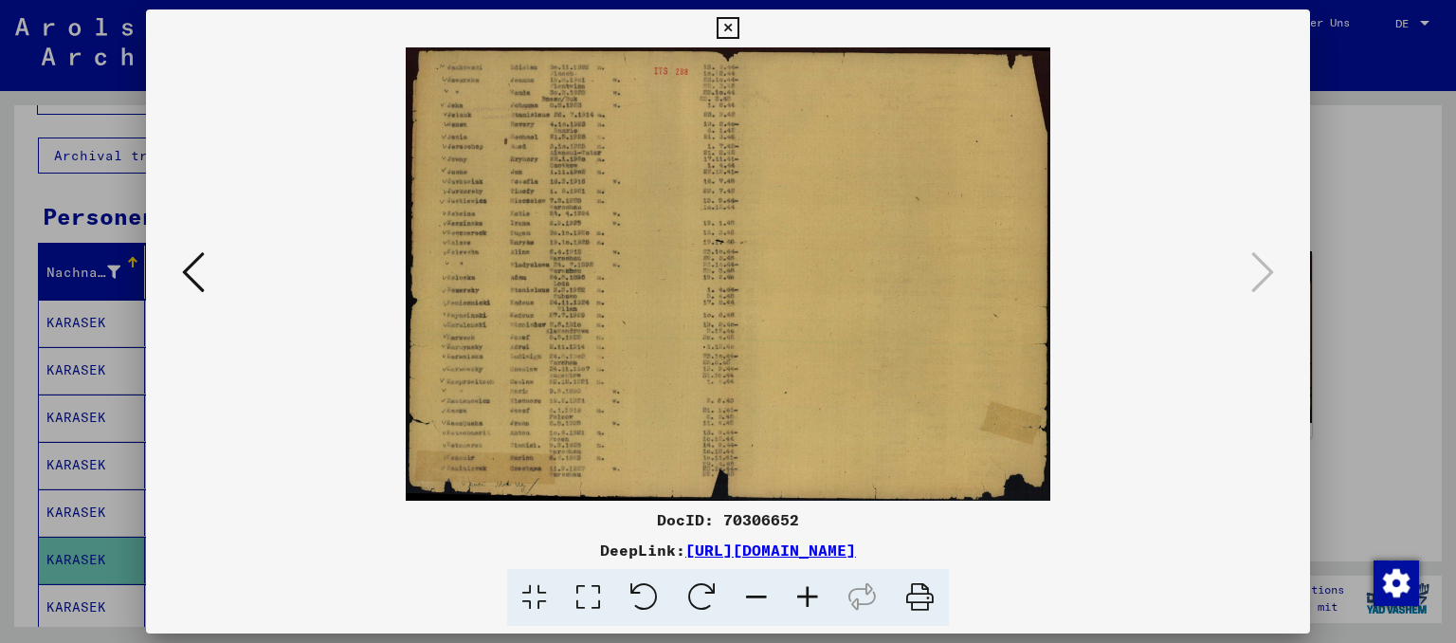
scroll to position [0, 0]
click at [533, 344] on img at bounding box center [728, 273] width 644 height 453
click at [805, 590] on icon at bounding box center [807, 598] width 51 height 58
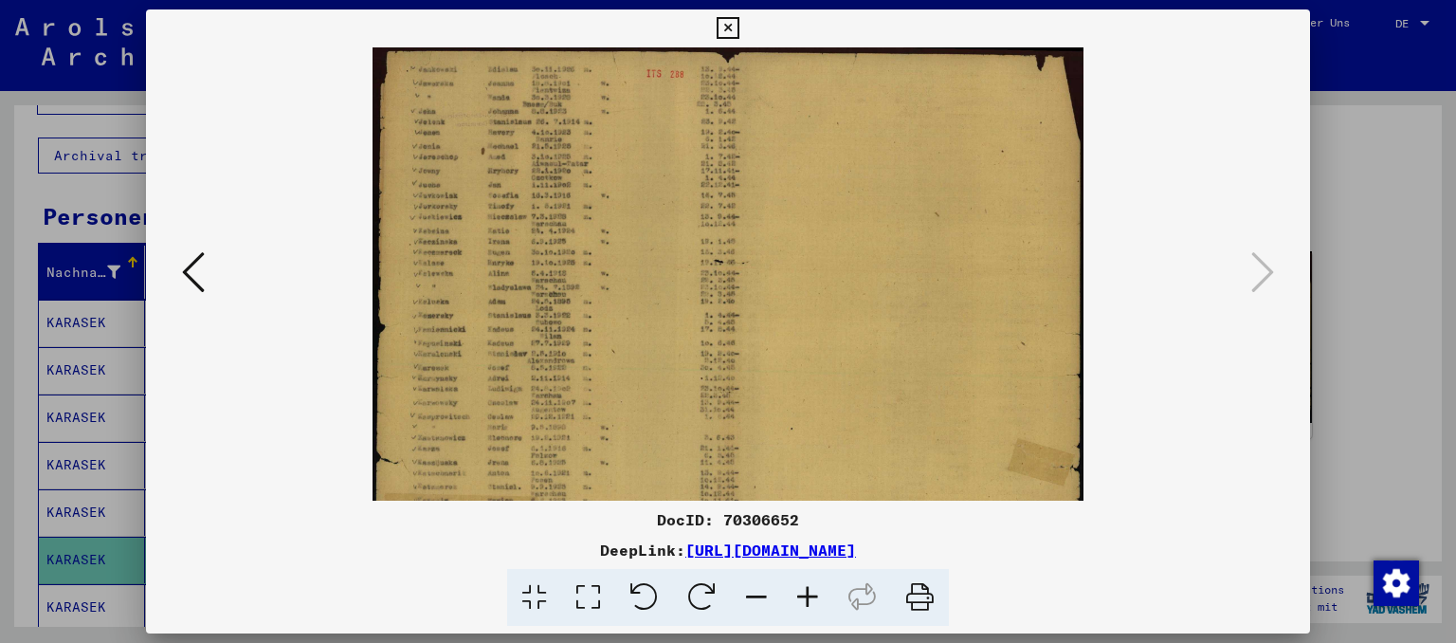
click at [805, 590] on icon at bounding box center [807, 598] width 51 height 58
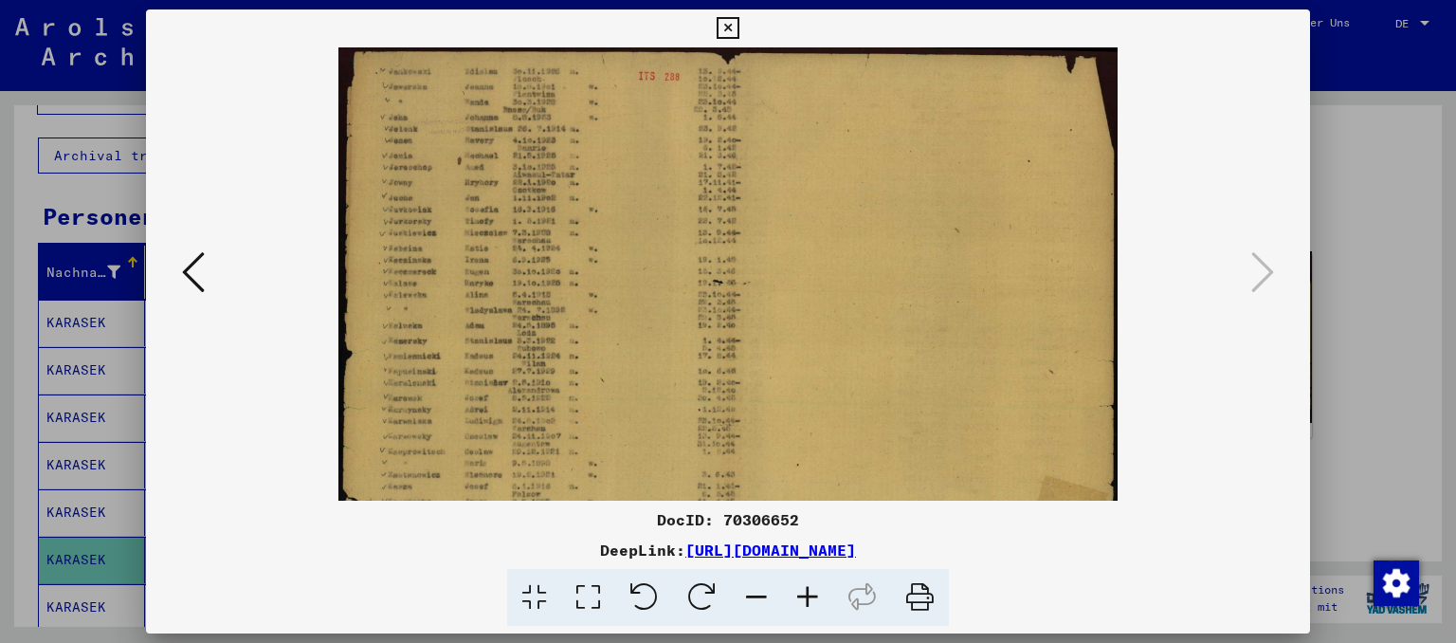
click at [807, 589] on icon at bounding box center [807, 598] width 51 height 58
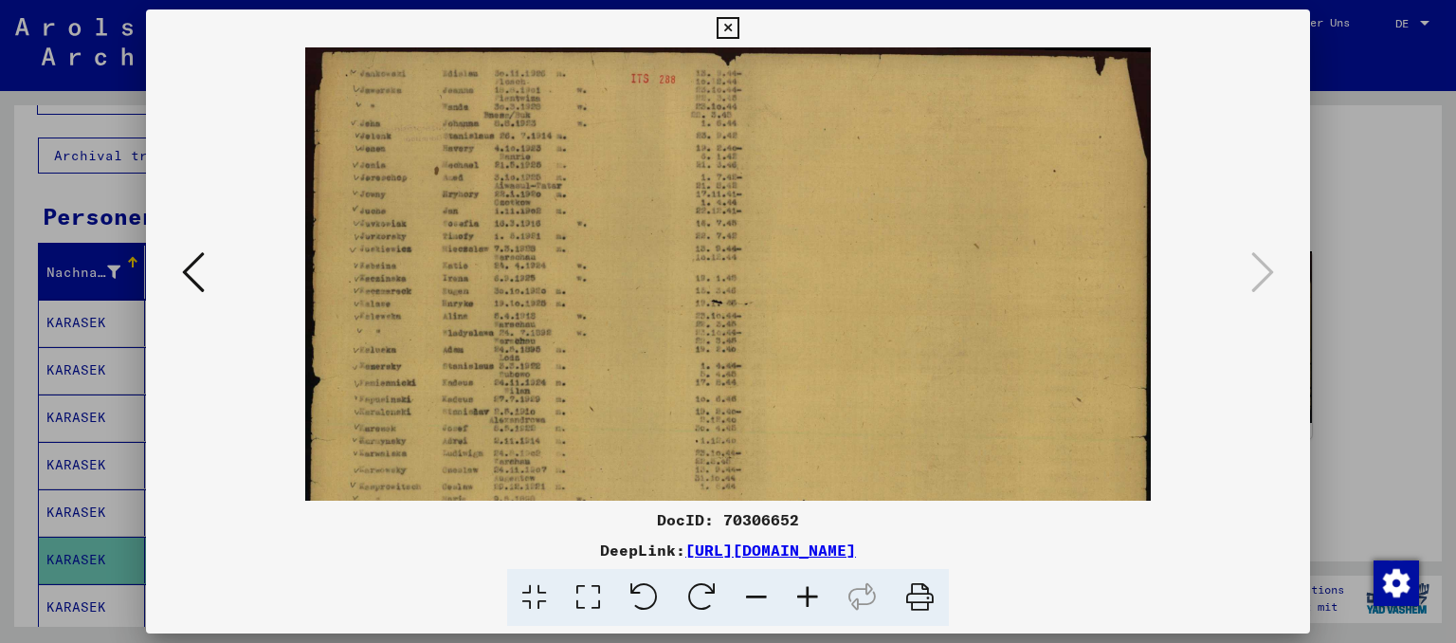
click at [808, 588] on icon at bounding box center [807, 598] width 51 height 58
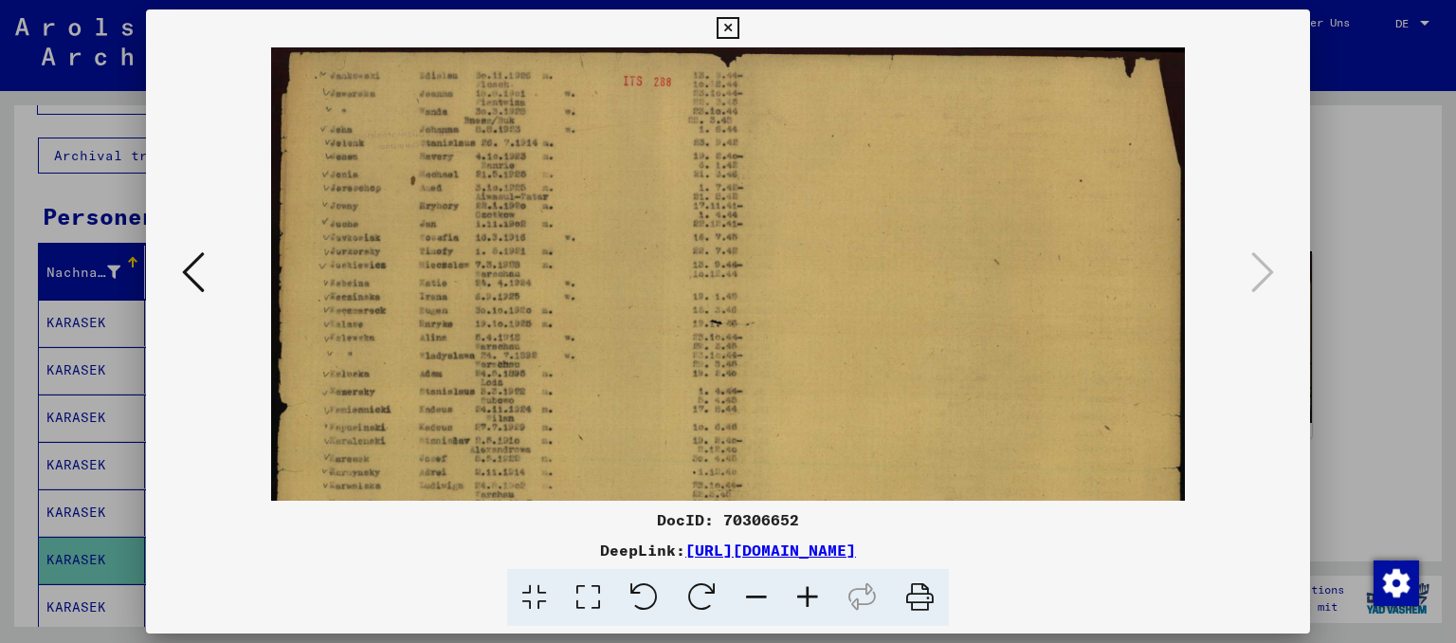
click at [809, 585] on icon at bounding box center [807, 598] width 51 height 58
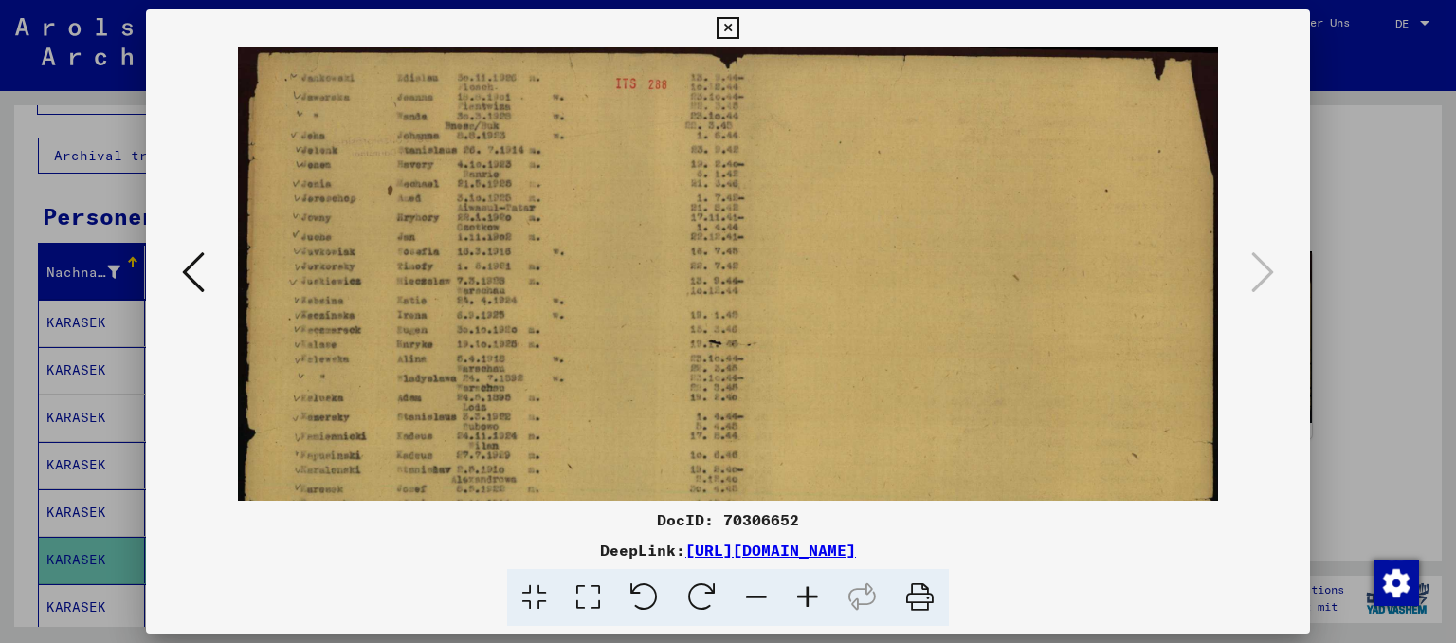
click at [810, 583] on icon at bounding box center [807, 598] width 51 height 58
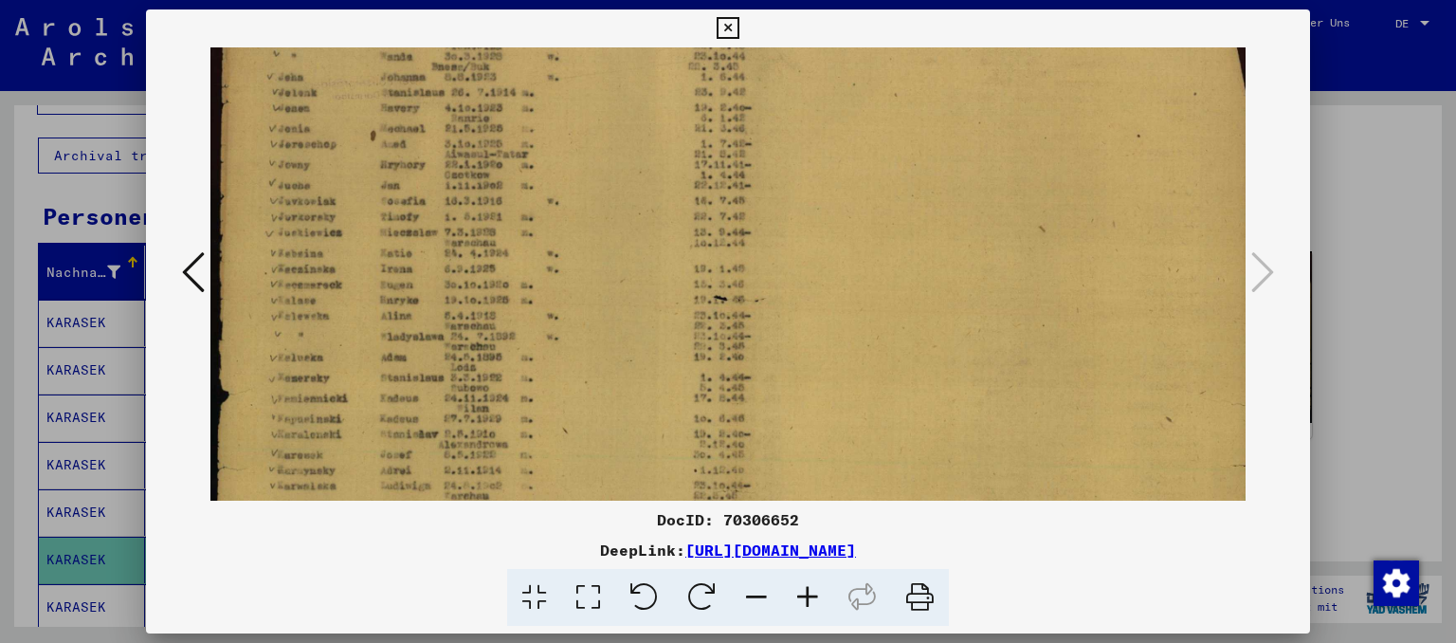
drag, startPoint x: 712, startPoint y: 310, endPoint x: 742, endPoint y: 227, distance: 88.5
click at [739, 231] on img at bounding box center [735, 352] width 1049 height 738
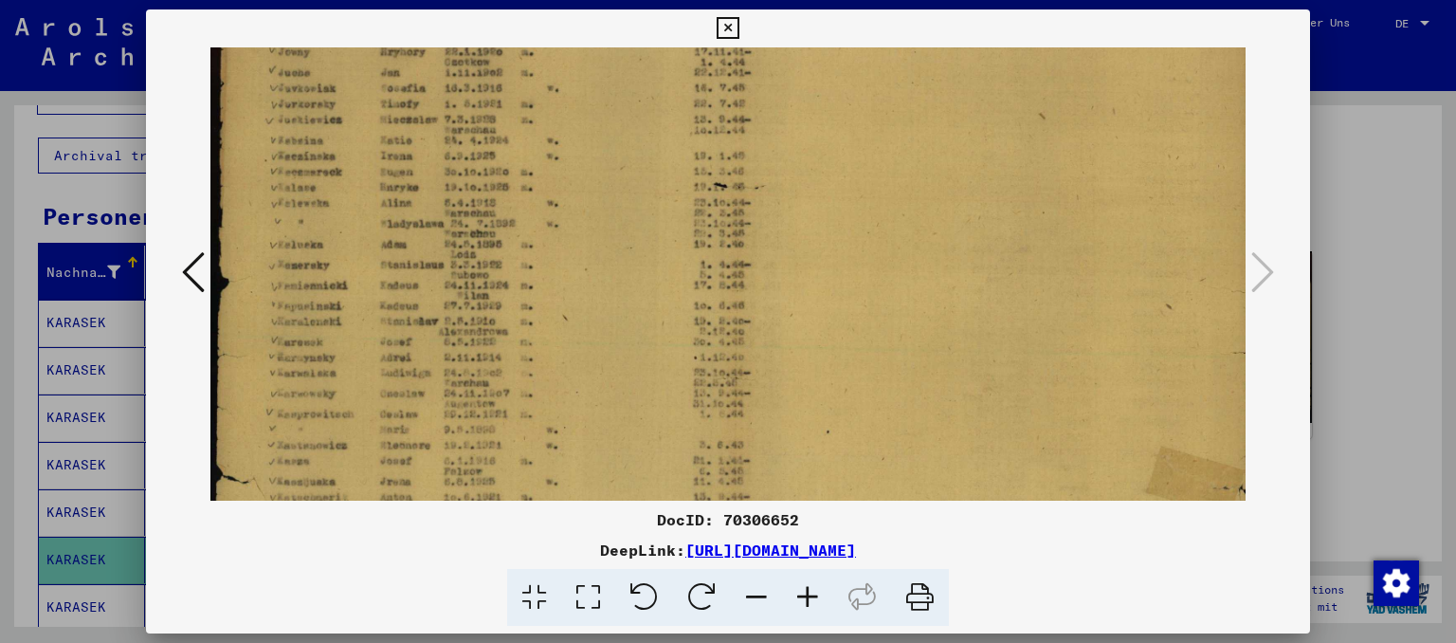
drag, startPoint x: 707, startPoint y: 344, endPoint x: 749, endPoint y: 224, distance: 127.4
click at [749, 220] on img at bounding box center [735, 239] width 1049 height 738
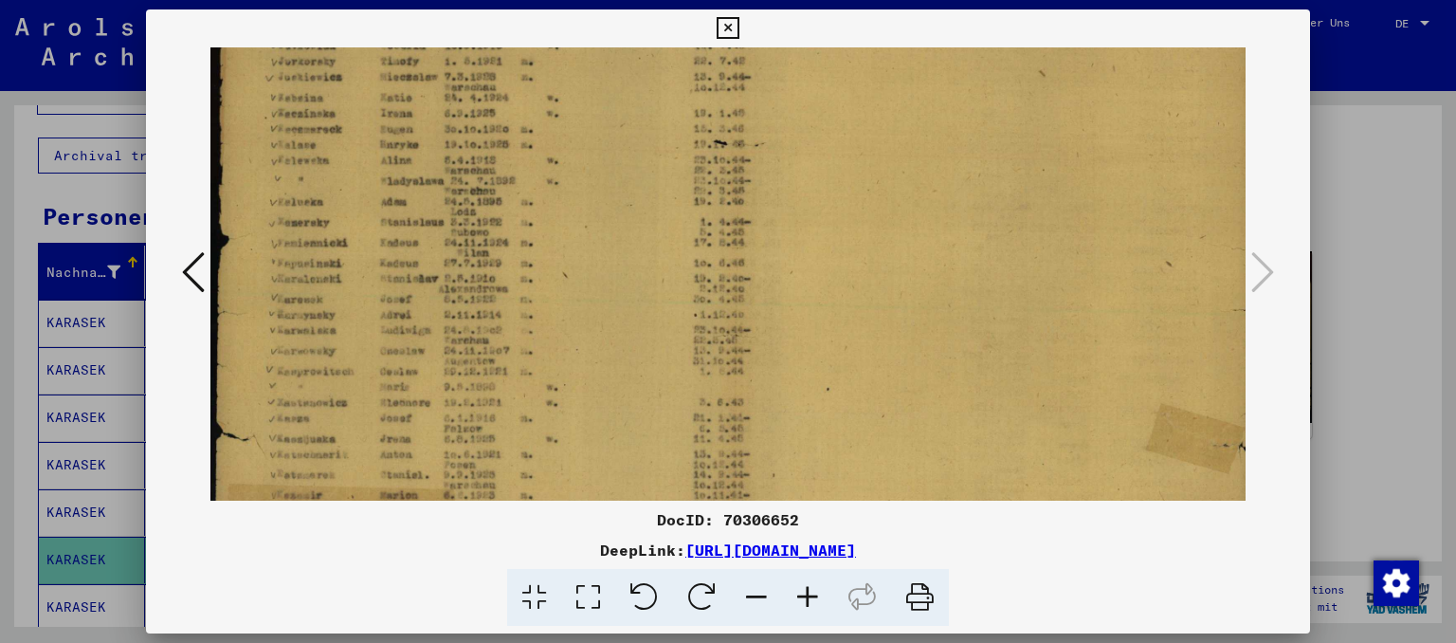
scroll to position [284, 0]
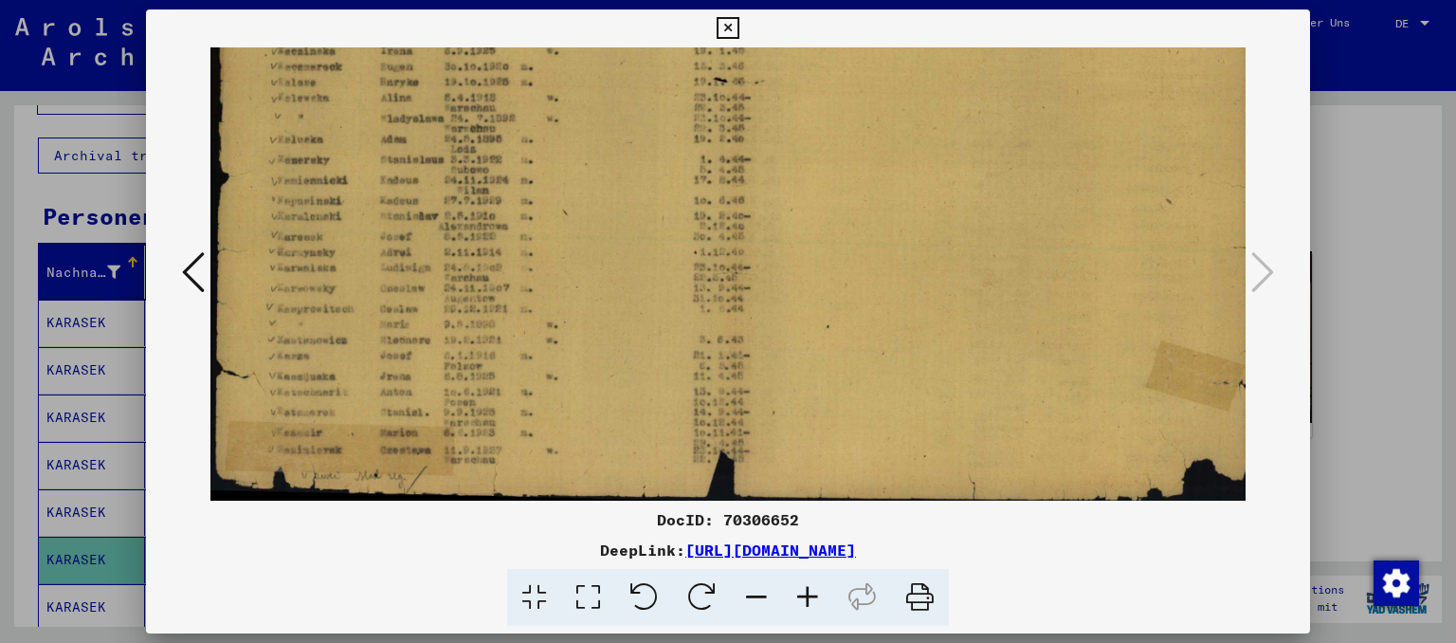
drag, startPoint x: 595, startPoint y: 393, endPoint x: 620, endPoint y: 345, distance: 53.9
click at [620, 345] on img at bounding box center [735, 133] width 1049 height 738
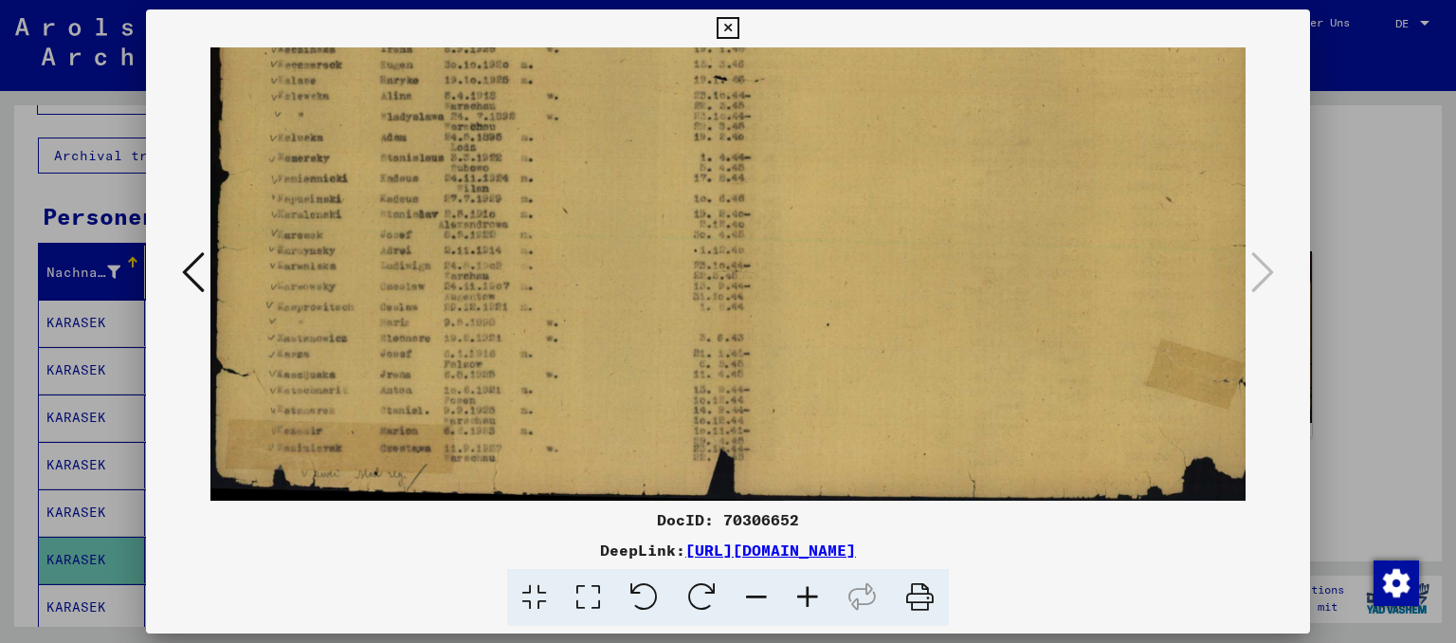
click at [739, 18] on icon at bounding box center [728, 28] width 22 height 23
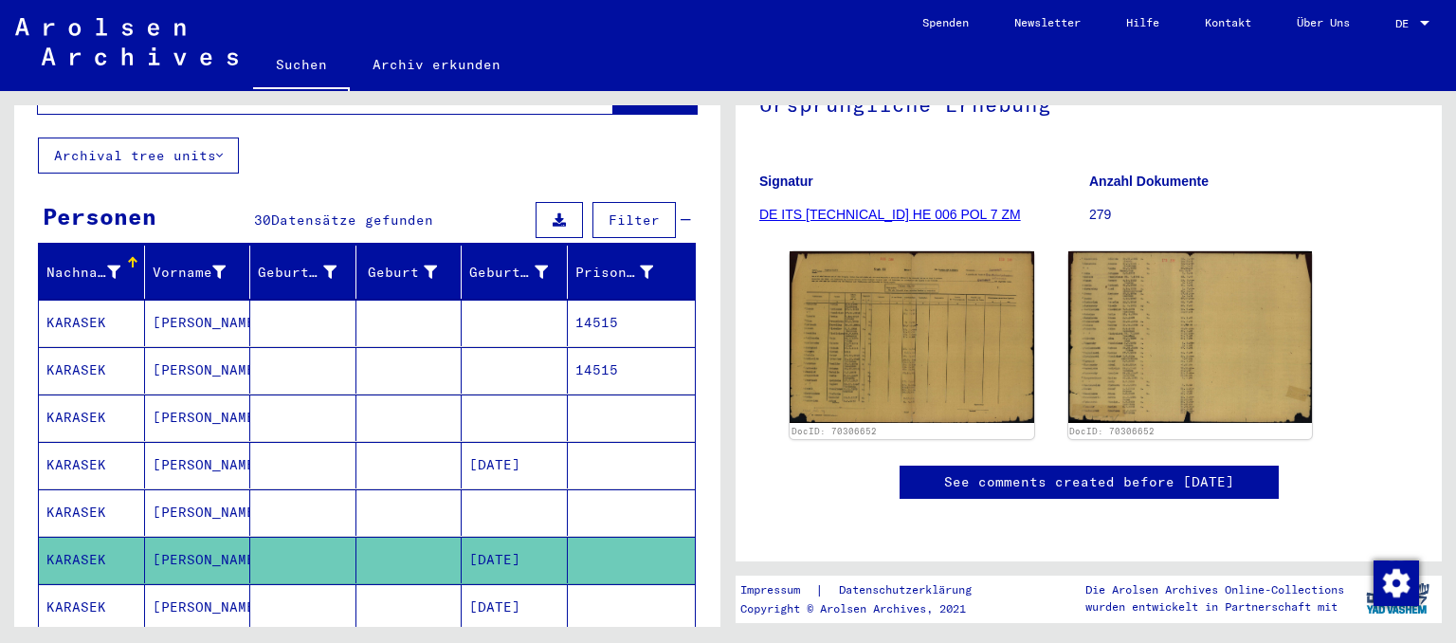
click at [215, 586] on mat-cell "[PERSON_NAME]" at bounding box center [198, 607] width 106 height 46
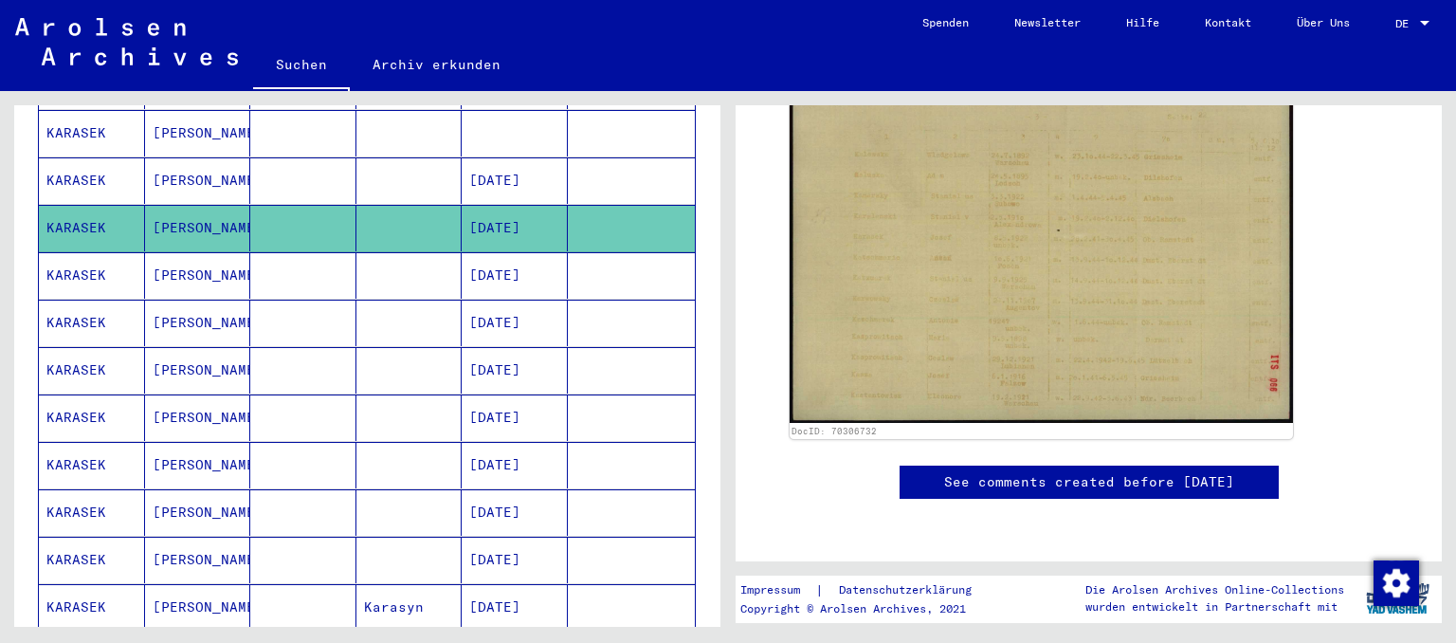
scroll to position [523, 0]
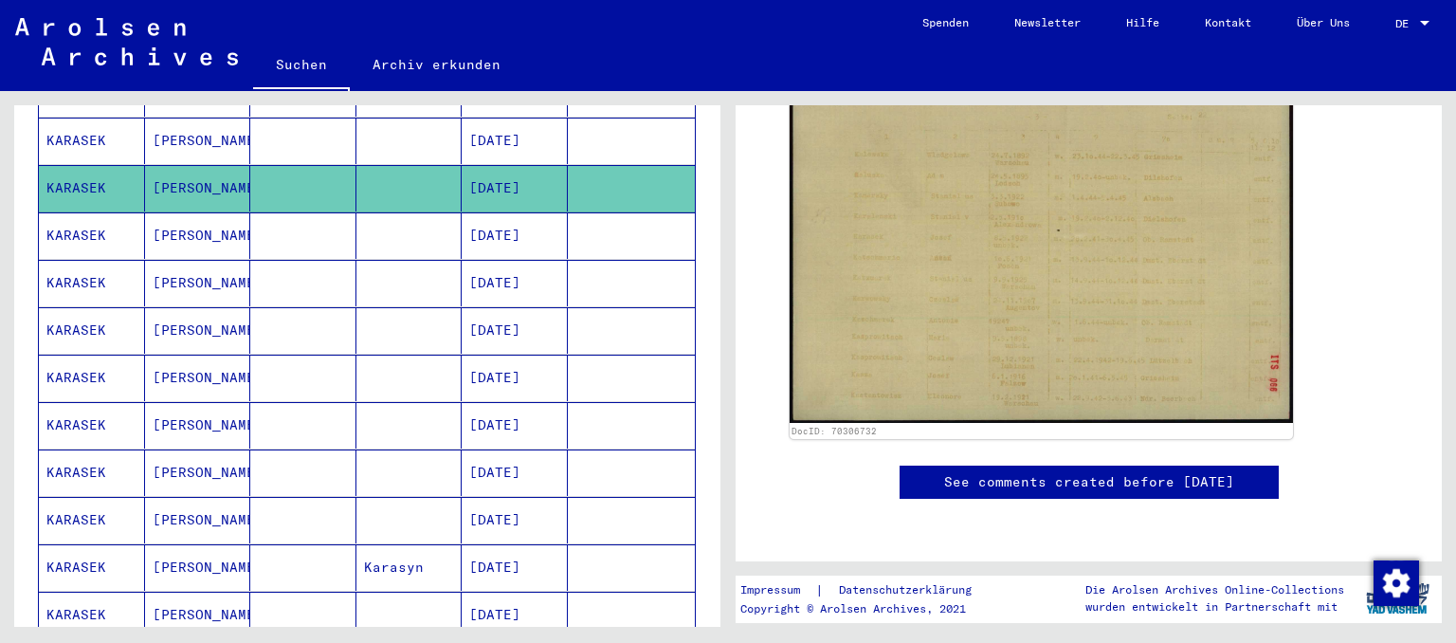
click at [173, 449] on mat-cell "[PERSON_NAME]" at bounding box center [198, 472] width 106 height 46
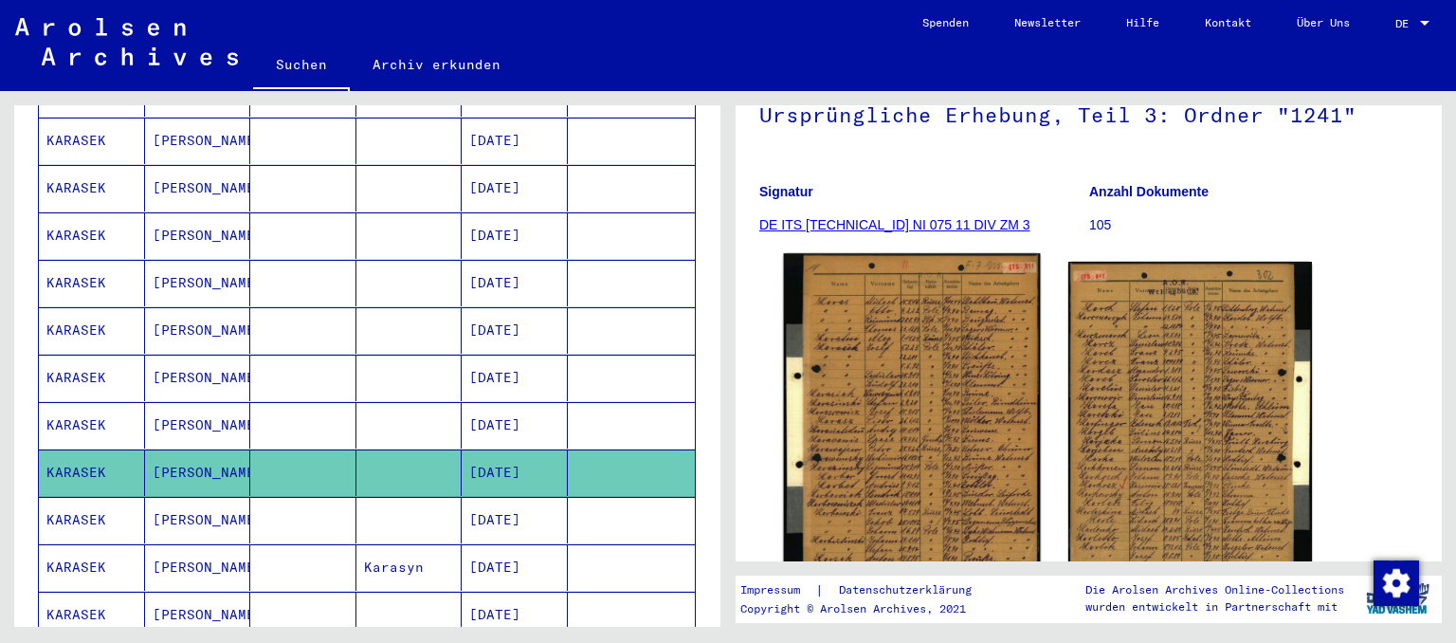
scroll to position [209, 0]
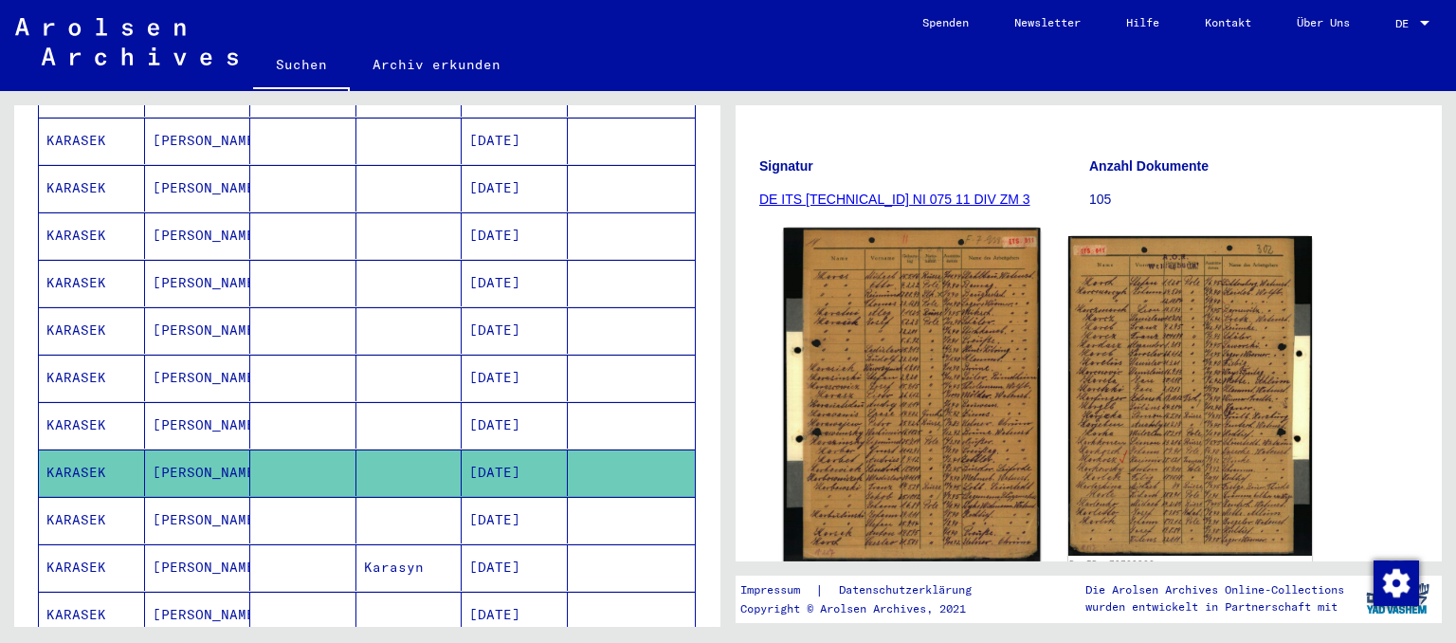
click at [933, 405] on img at bounding box center [912, 394] width 256 height 333
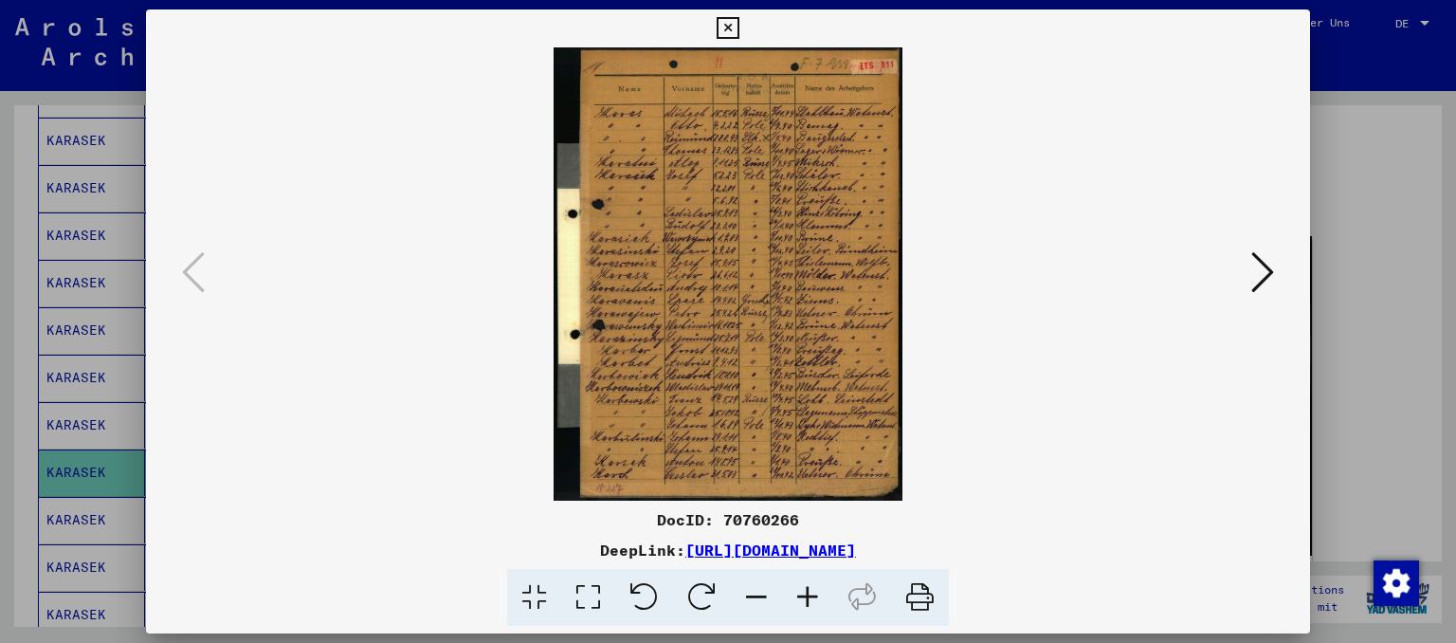
click at [814, 587] on icon at bounding box center [807, 598] width 51 height 58
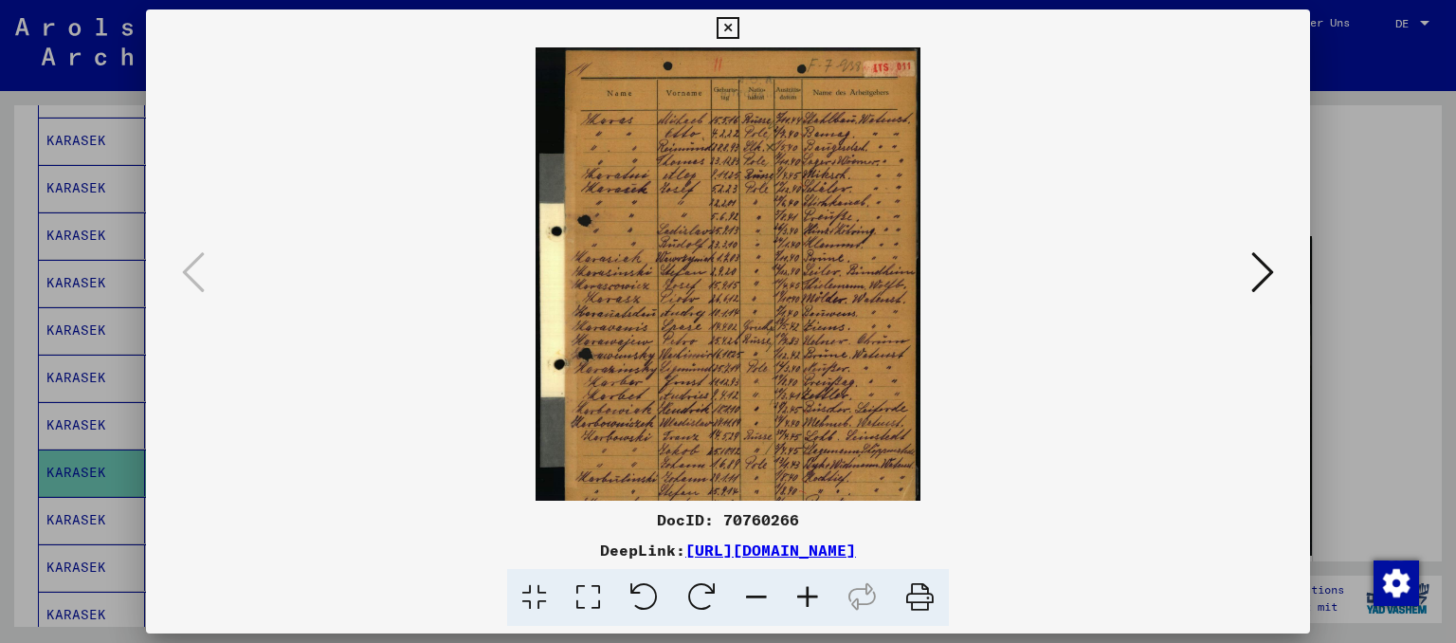
click at [814, 587] on icon at bounding box center [807, 598] width 51 height 58
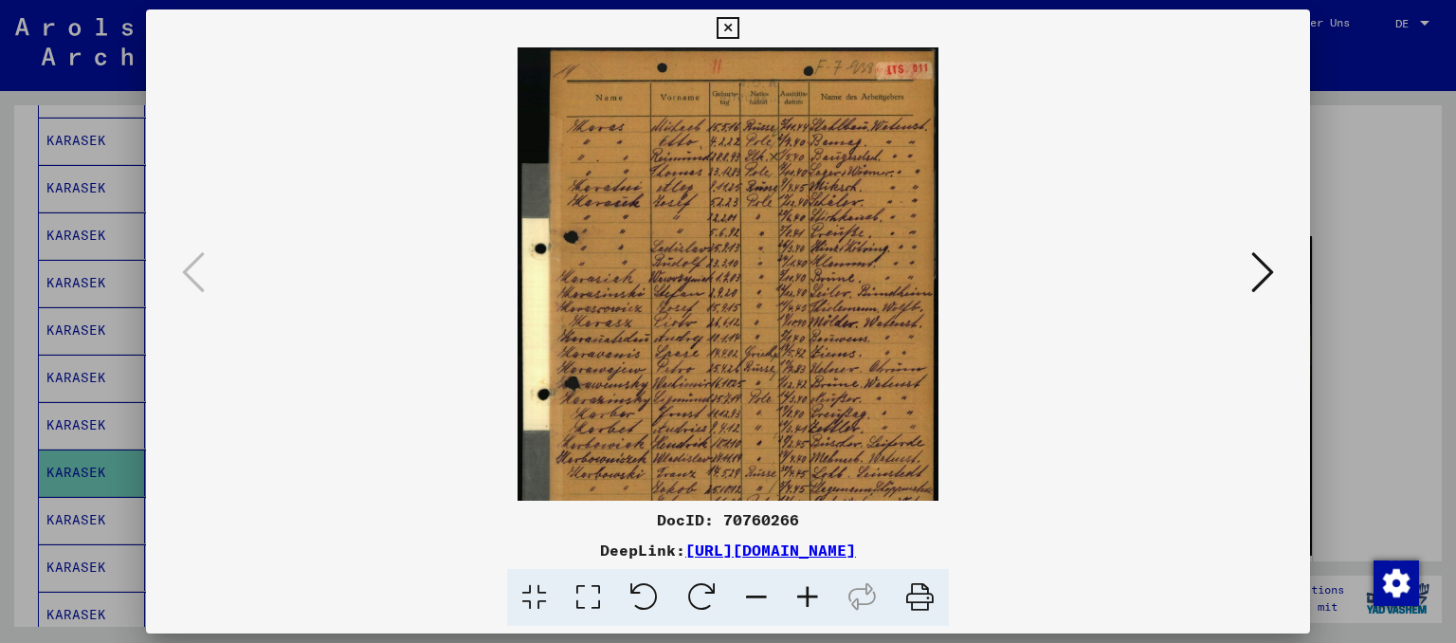
click at [815, 597] on icon at bounding box center [807, 598] width 51 height 58
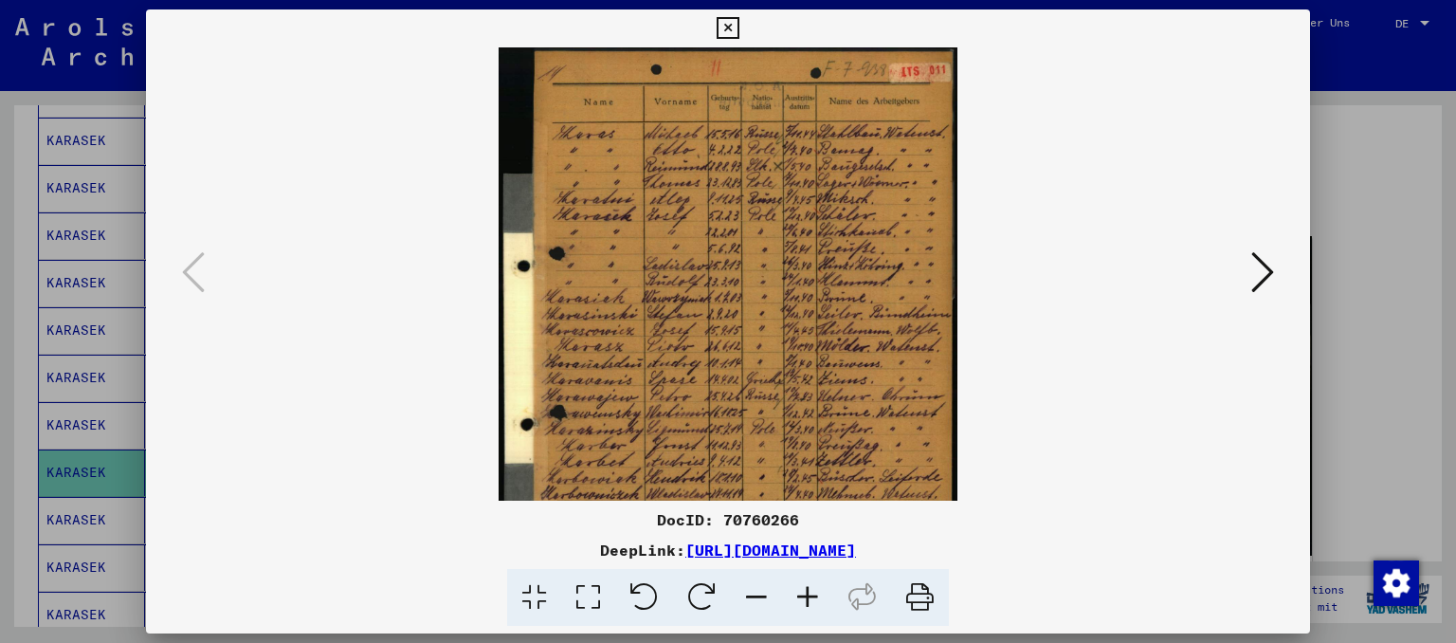
click at [815, 597] on icon at bounding box center [807, 598] width 51 height 58
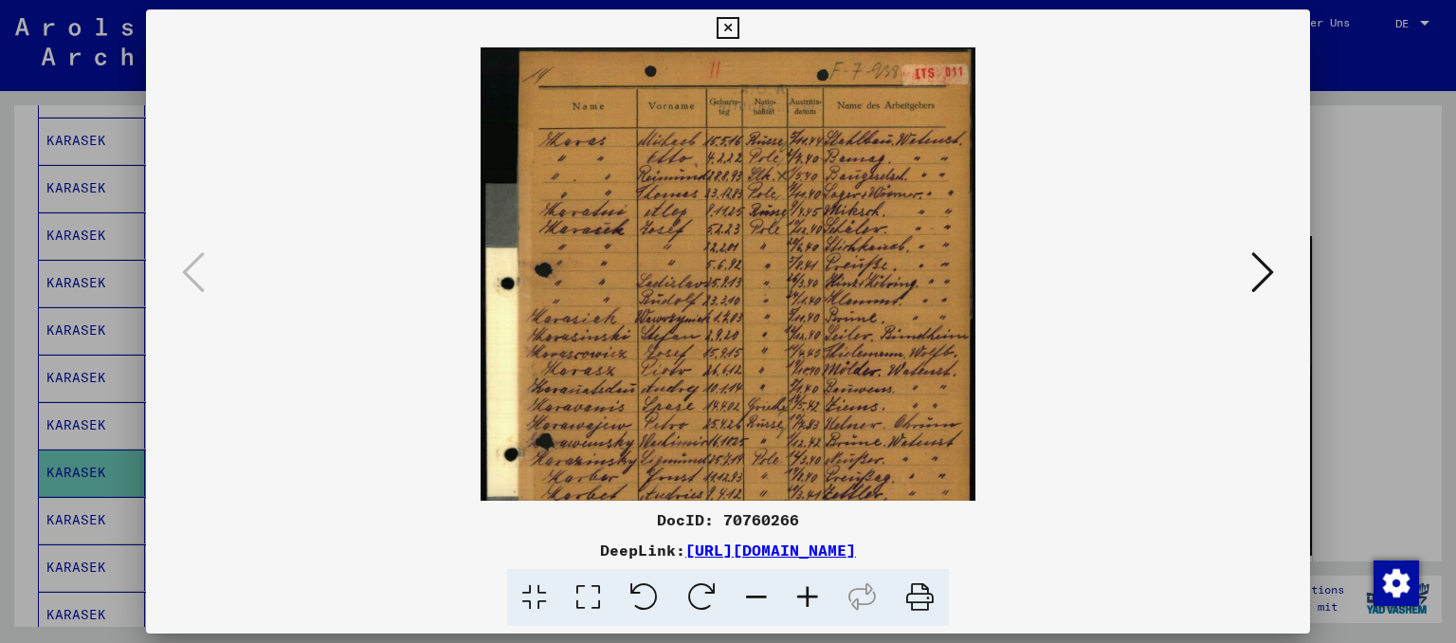
click at [815, 597] on icon at bounding box center [807, 598] width 51 height 58
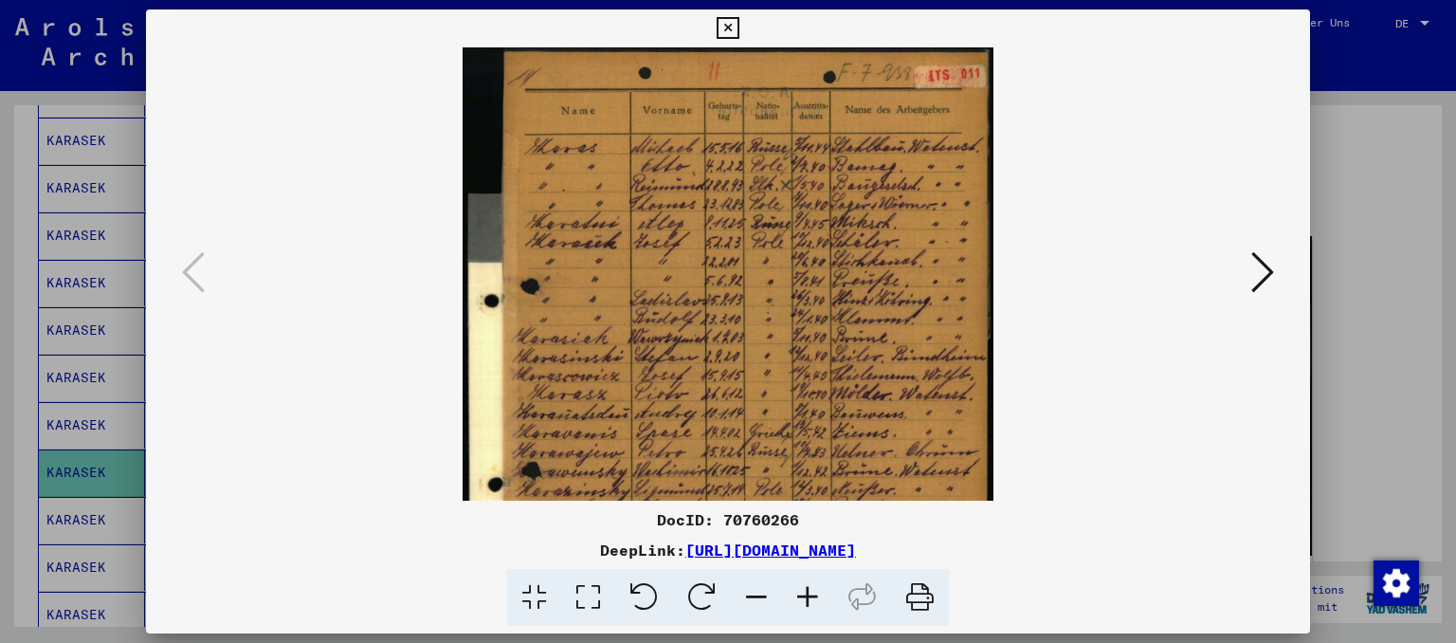
click at [815, 597] on icon at bounding box center [807, 598] width 51 height 58
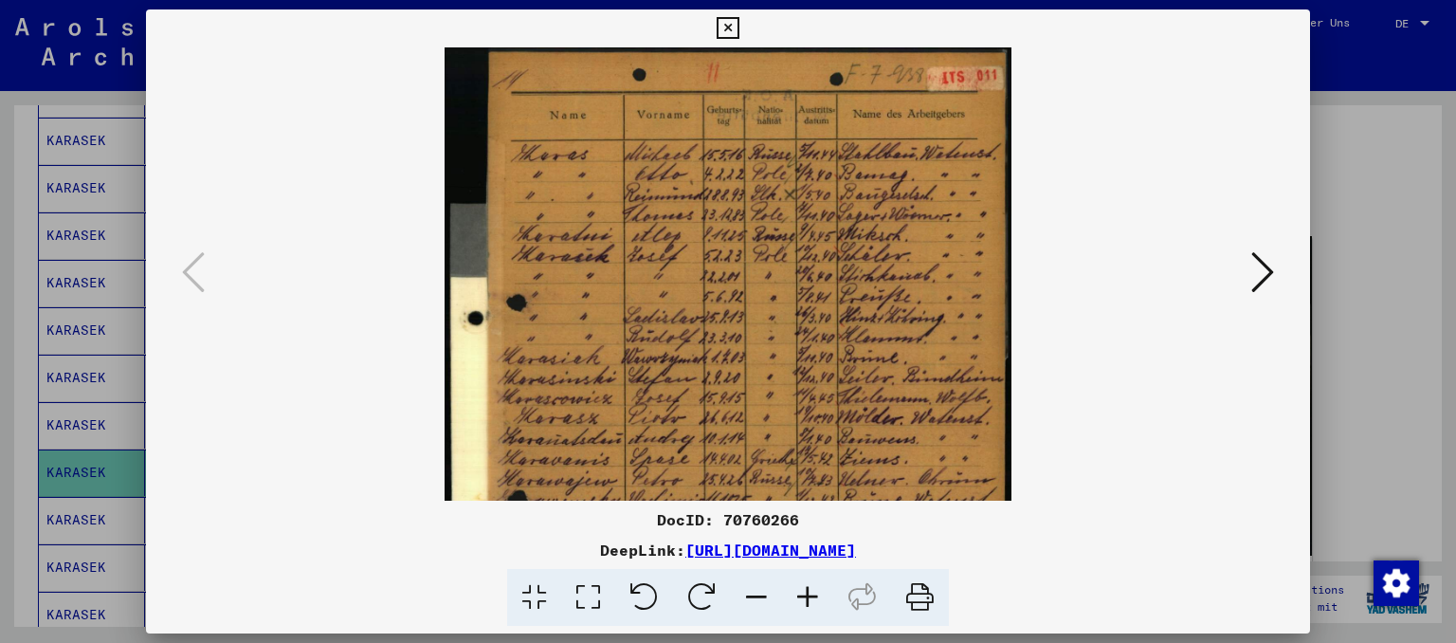
click at [815, 597] on icon at bounding box center [807, 598] width 51 height 58
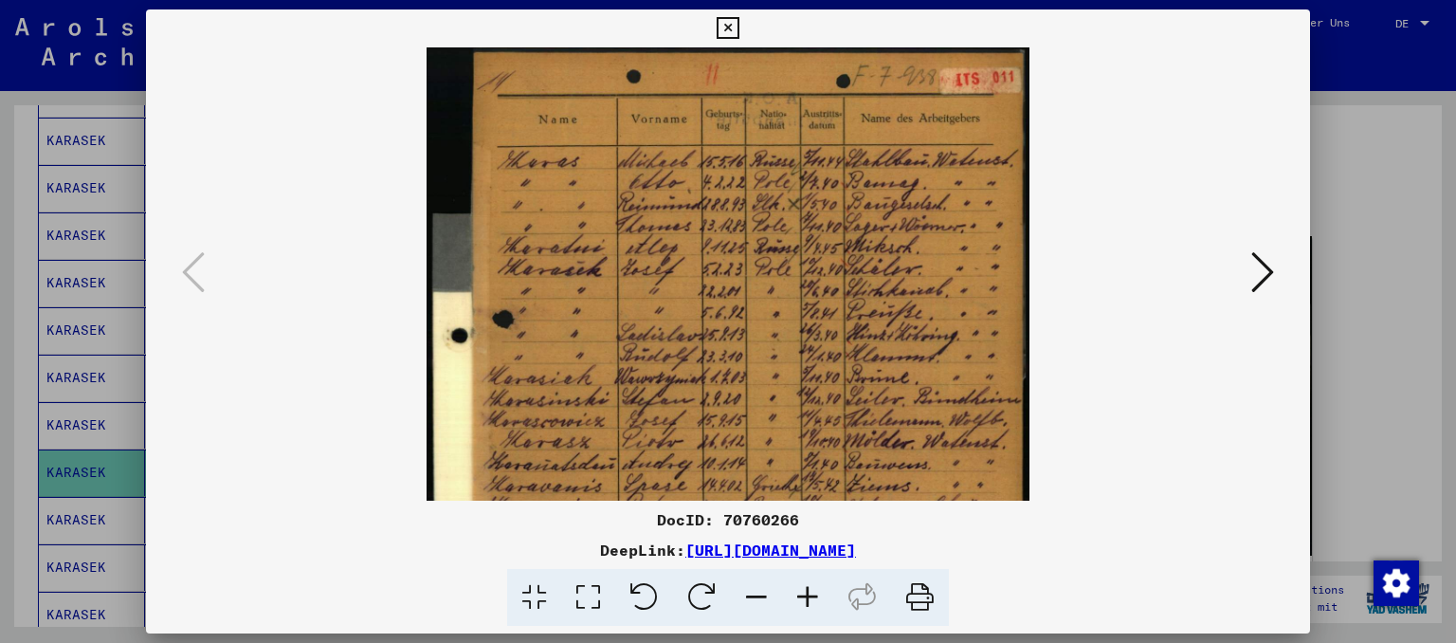
click at [815, 597] on icon at bounding box center [807, 598] width 51 height 58
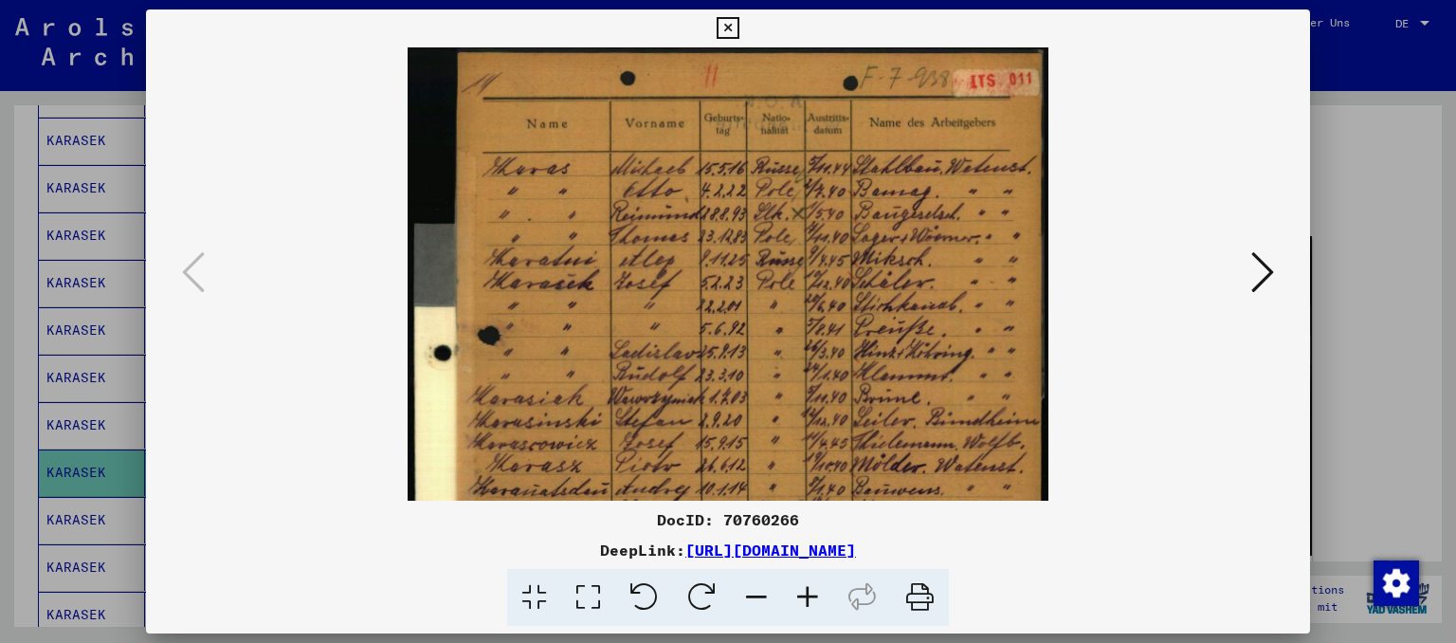
click at [739, 19] on icon at bounding box center [728, 28] width 22 height 23
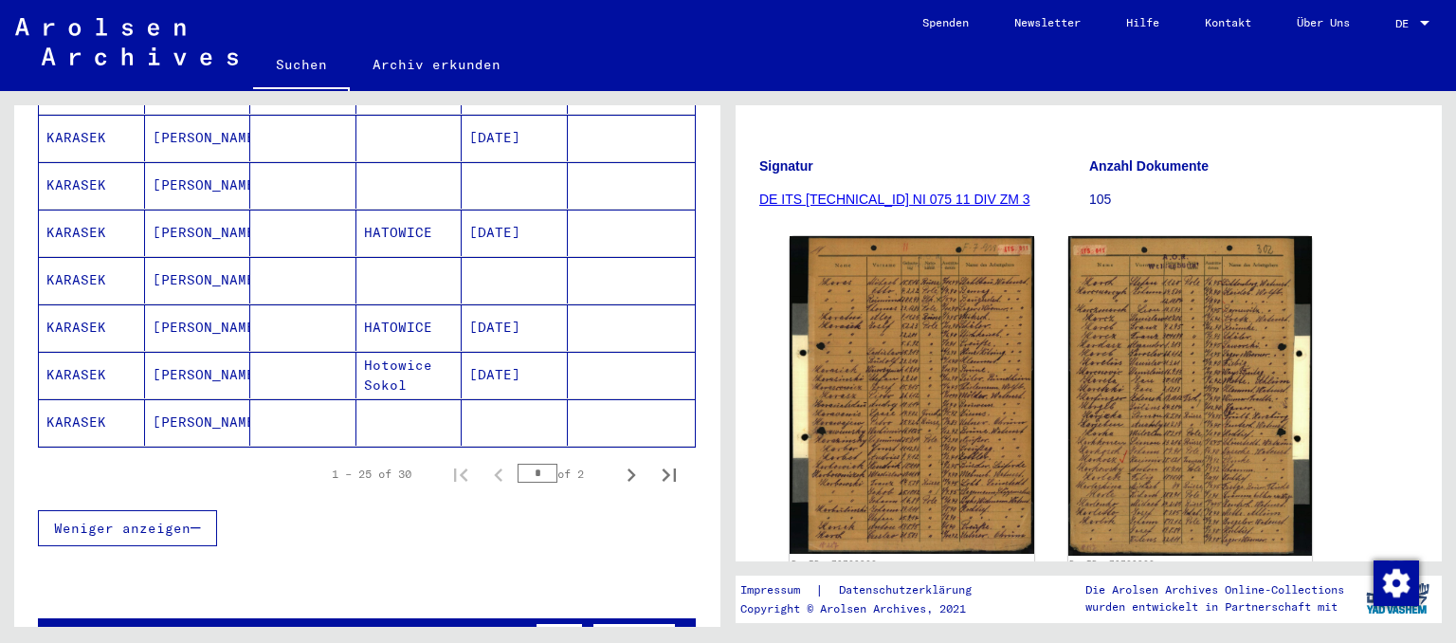
scroll to position [1151, 0]
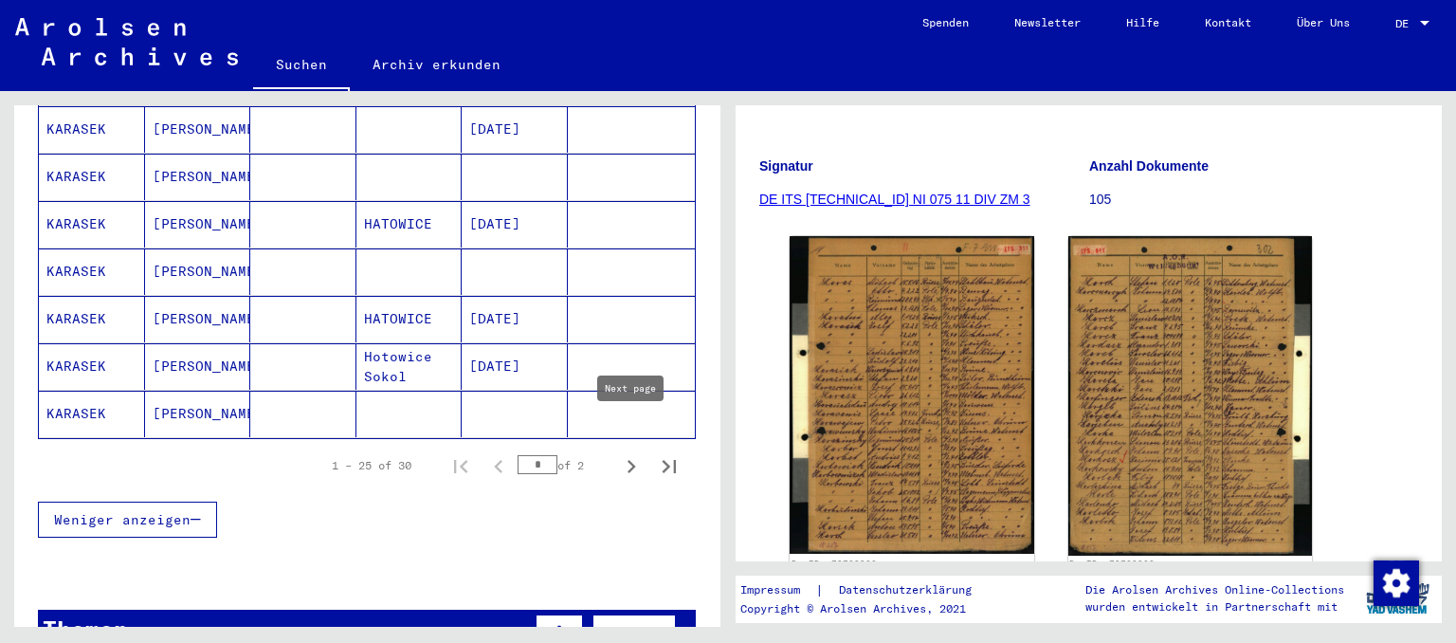
click at [631, 453] on icon "Next page" at bounding box center [631, 466] width 27 height 27
type input "*"
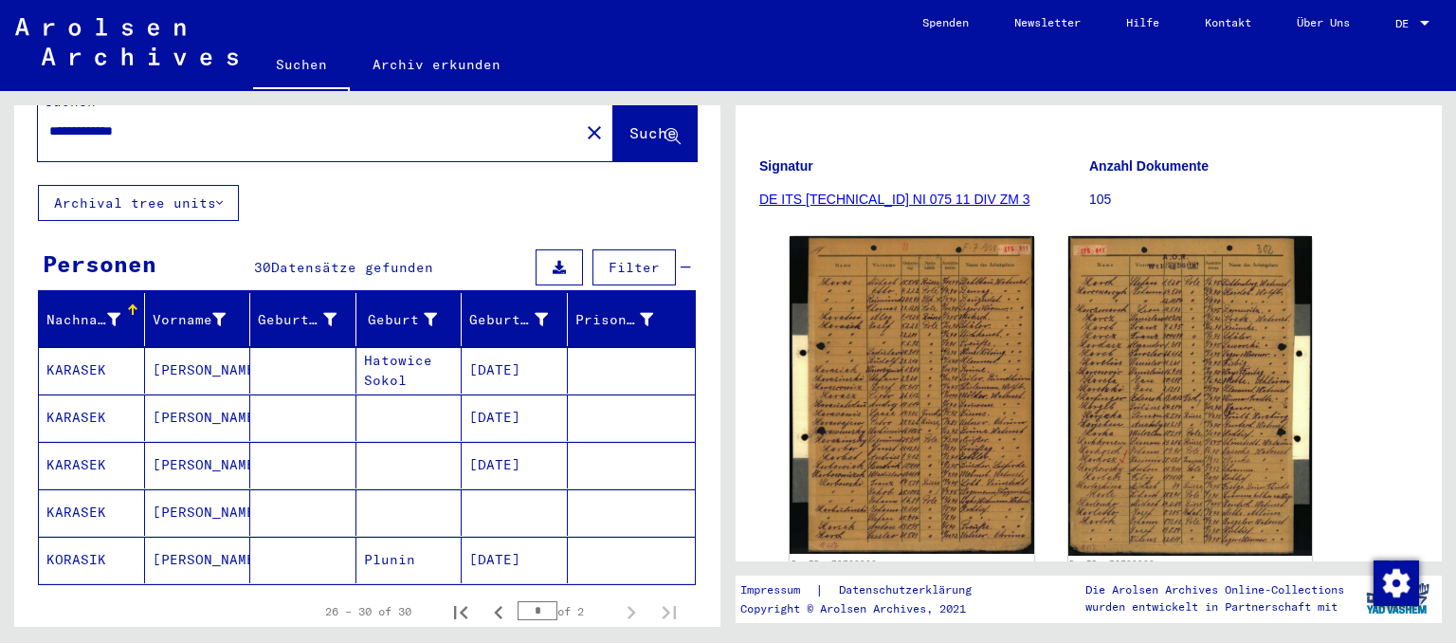
scroll to position [0, 0]
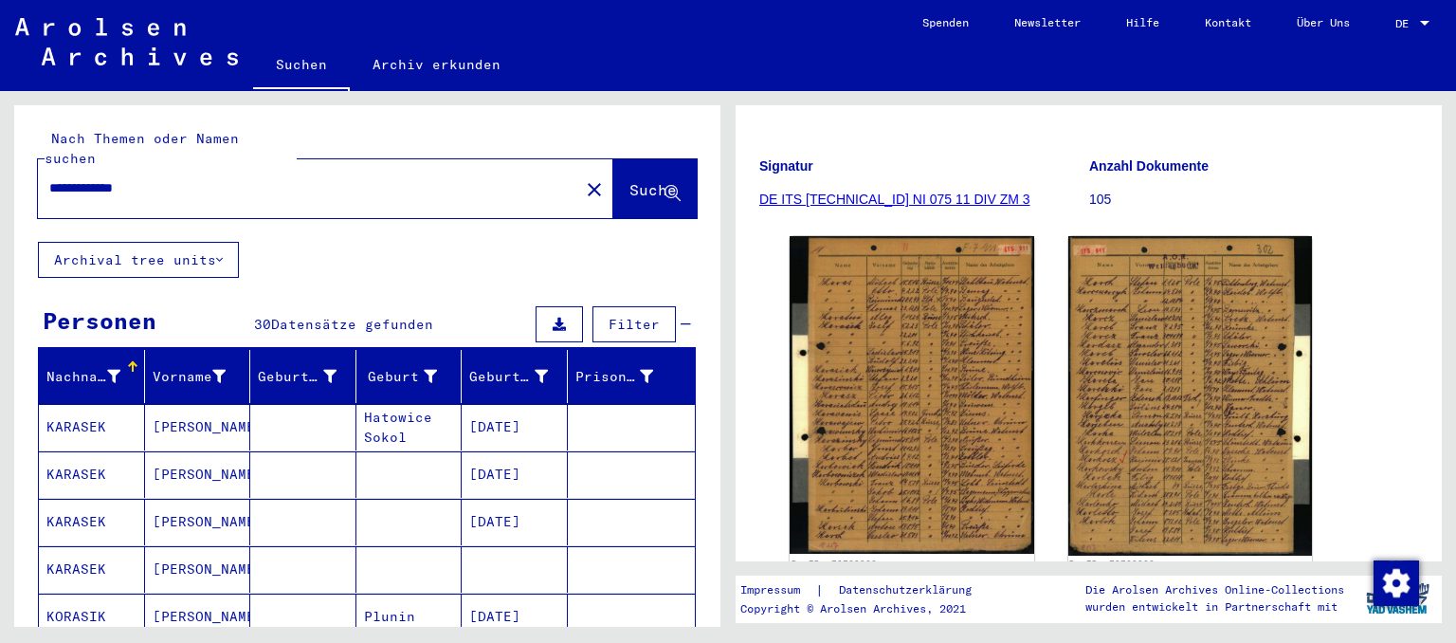
click at [173, 178] on input "**********" at bounding box center [308, 188] width 519 height 20
type input "*"
type input "**********"
click at [643, 180] on span "Suche" at bounding box center [653, 189] width 47 height 19
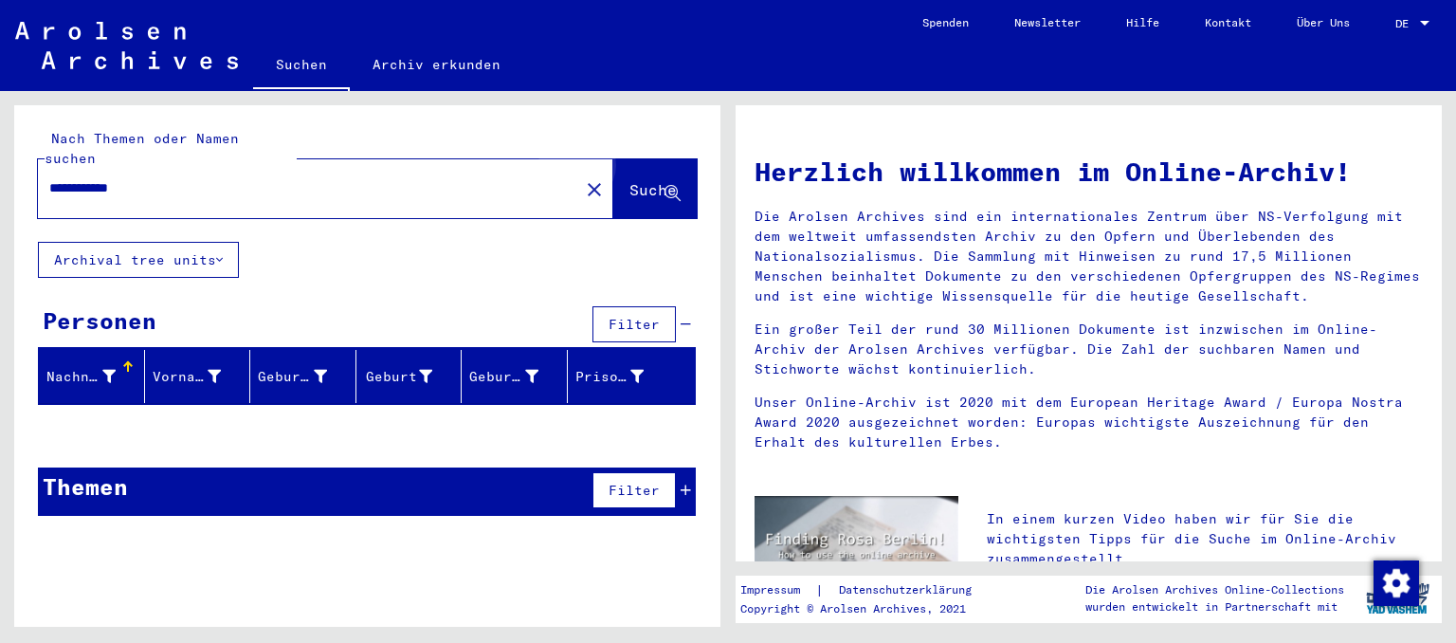
click at [645, 180] on span "Suche" at bounding box center [653, 189] width 47 height 19
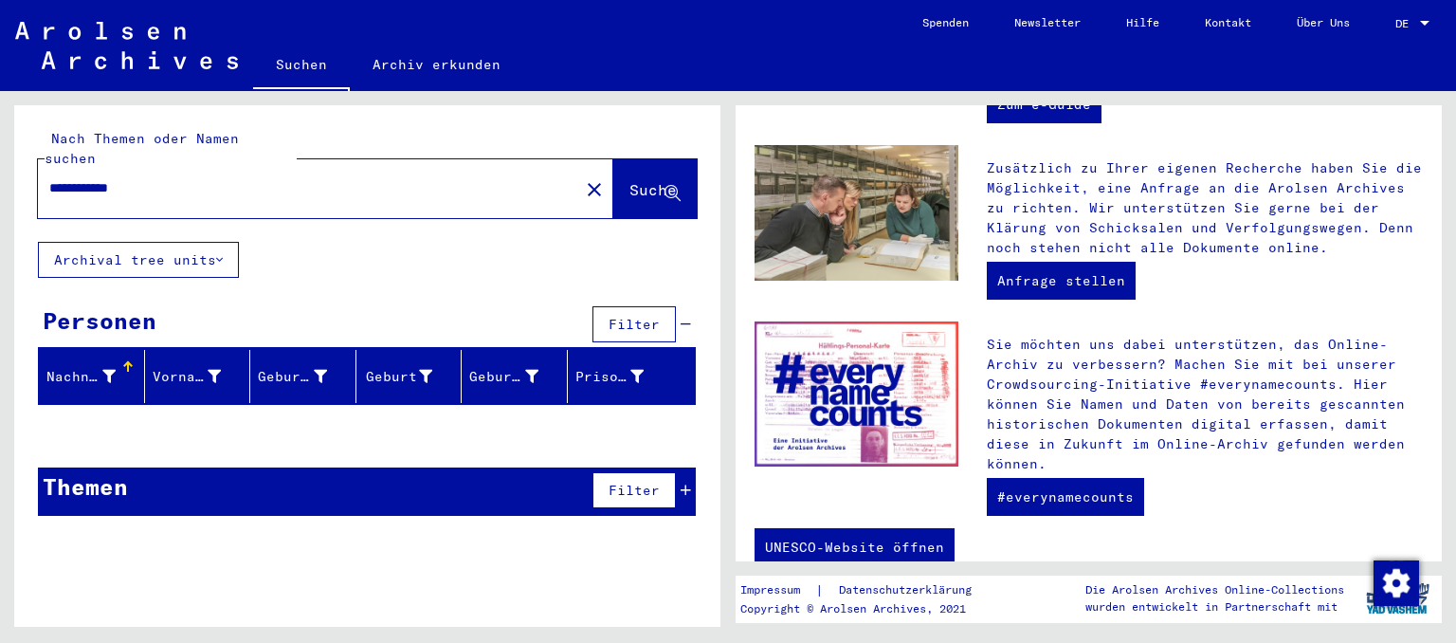
scroll to position [713, 0]
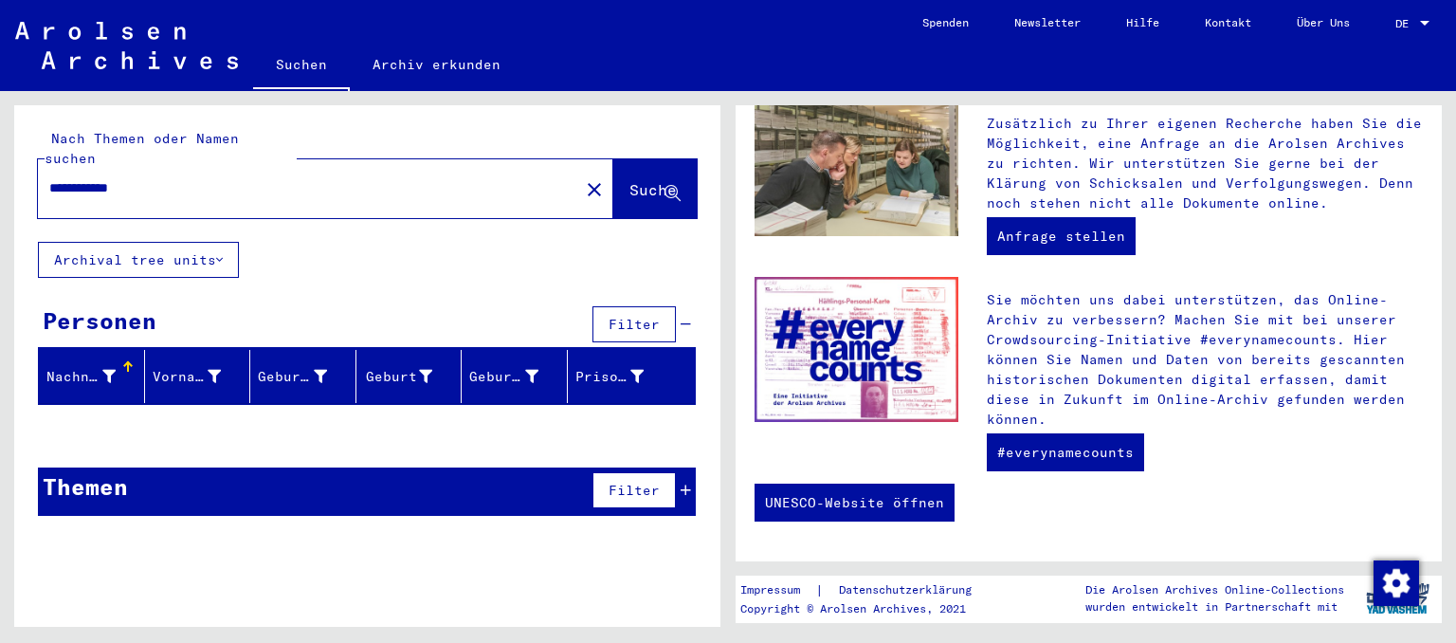
click at [87, 367] on div "Nachname" at bounding box center [80, 377] width 69 height 20
